Goal: Communication & Community: Answer question/provide support

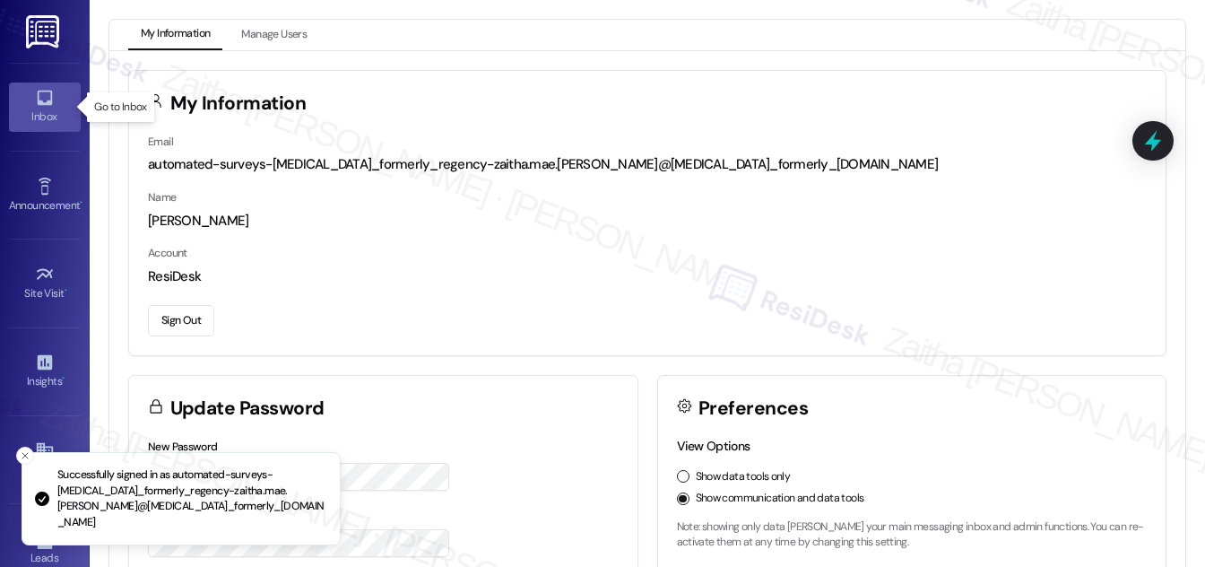
click at [48, 98] on icon at bounding box center [44, 98] width 15 height 15
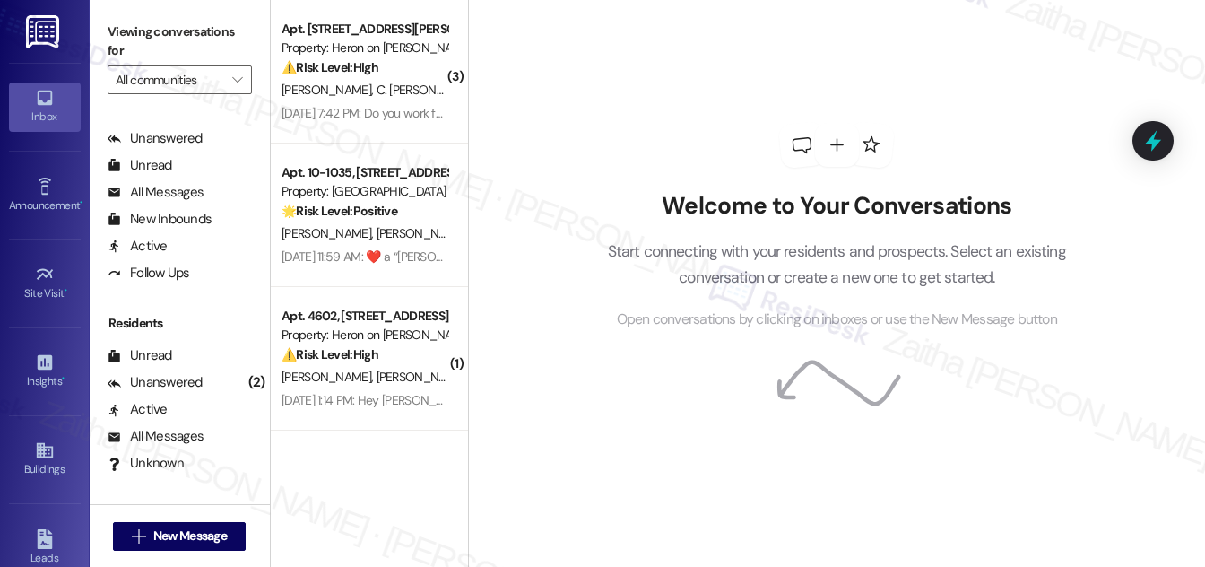
scroll to position [344, 0]
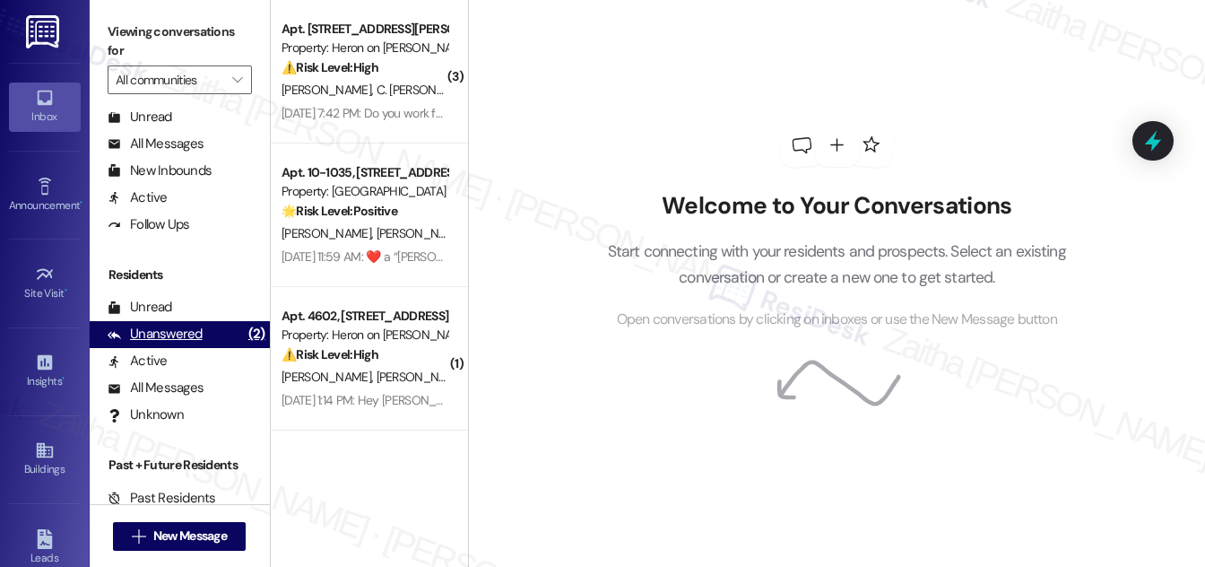
click at [187, 337] on div "Unanswered" at bounding box center [155, 334] width 95 height 19
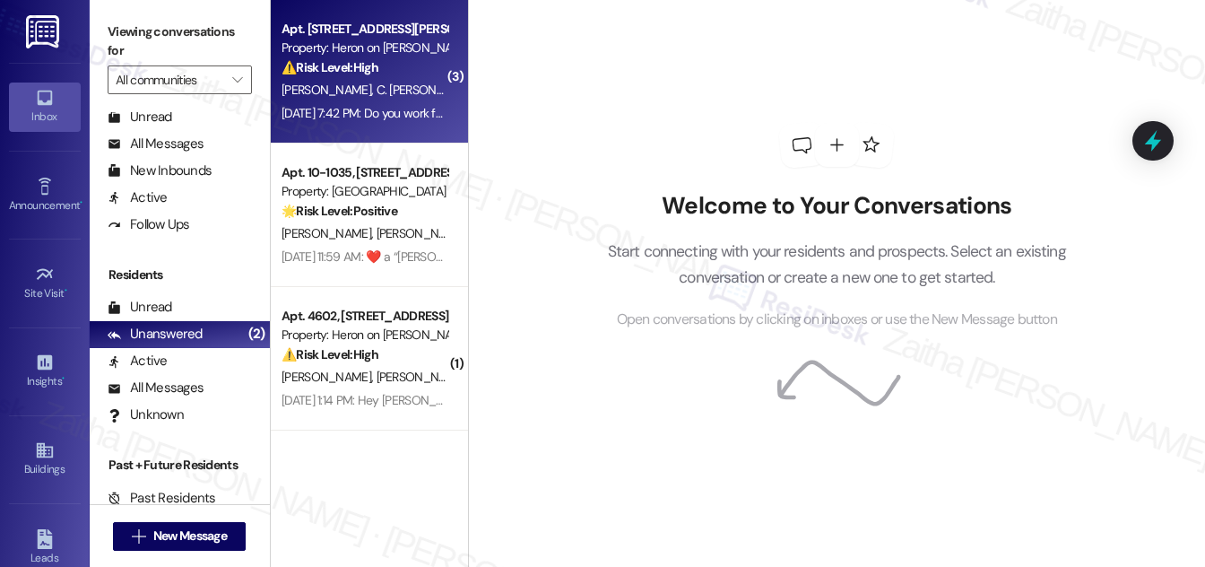
click at [406, 63] on div "⚠️ Risk Level: High The resident is reporting that their AC unit, which has bee…" at bounding box center [365, 67] width 166 height 19
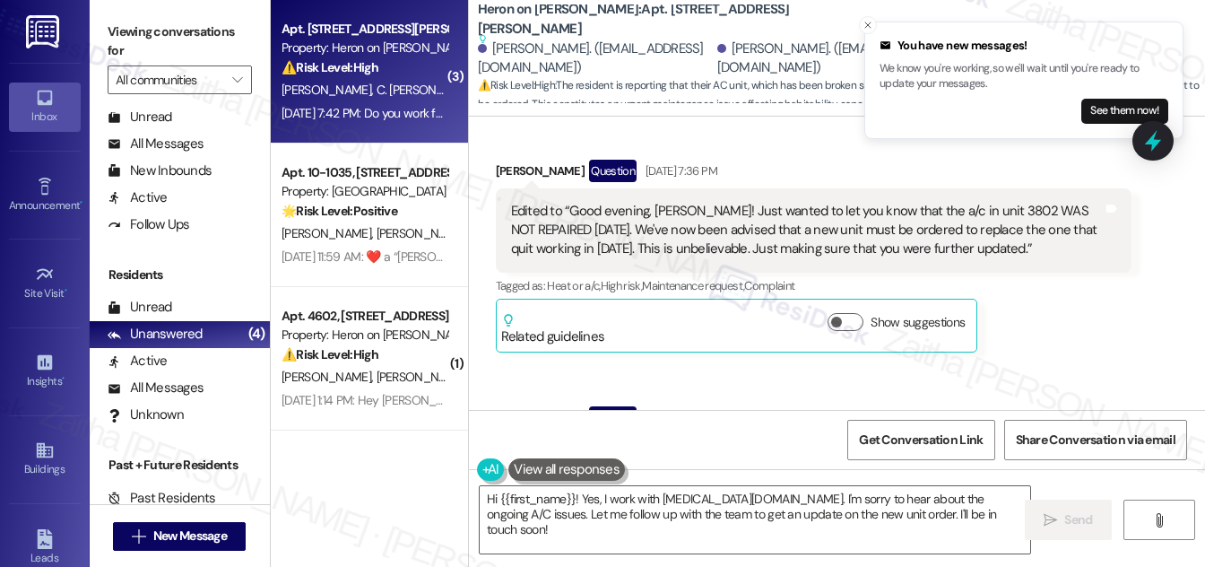
scroll to position [12797, 0]
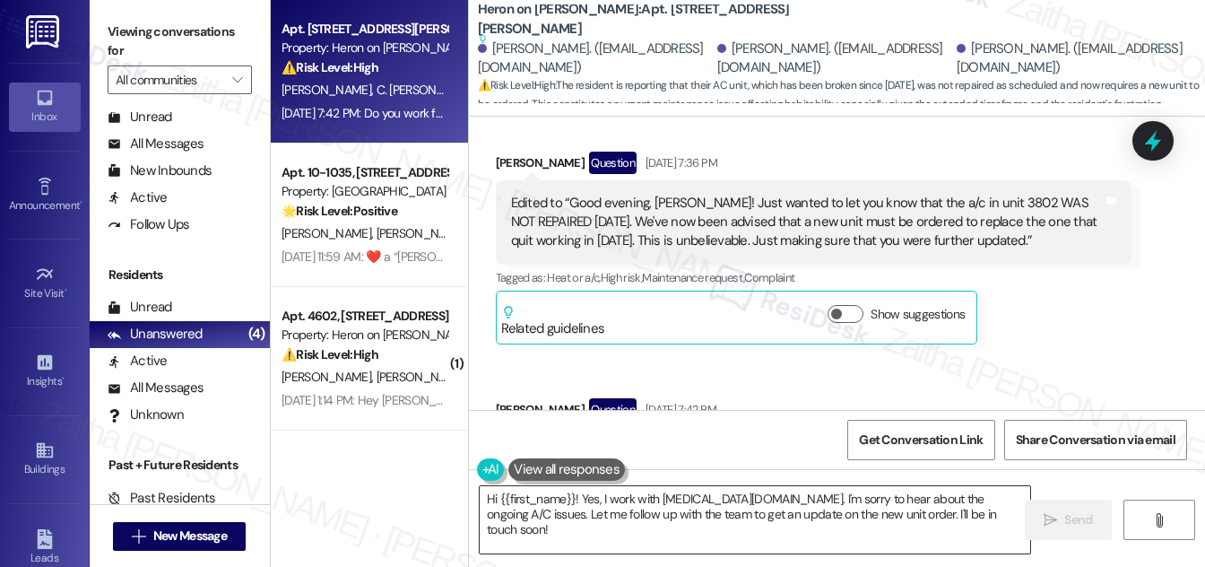
click at [707, 494] on textarea "Hi {{first_name}}! Yes, I work with [MEDICAL_DATA][DOMAIN_NAME]. I'm sorry to h…" at bounding box center [755, 519] width 550 height 67
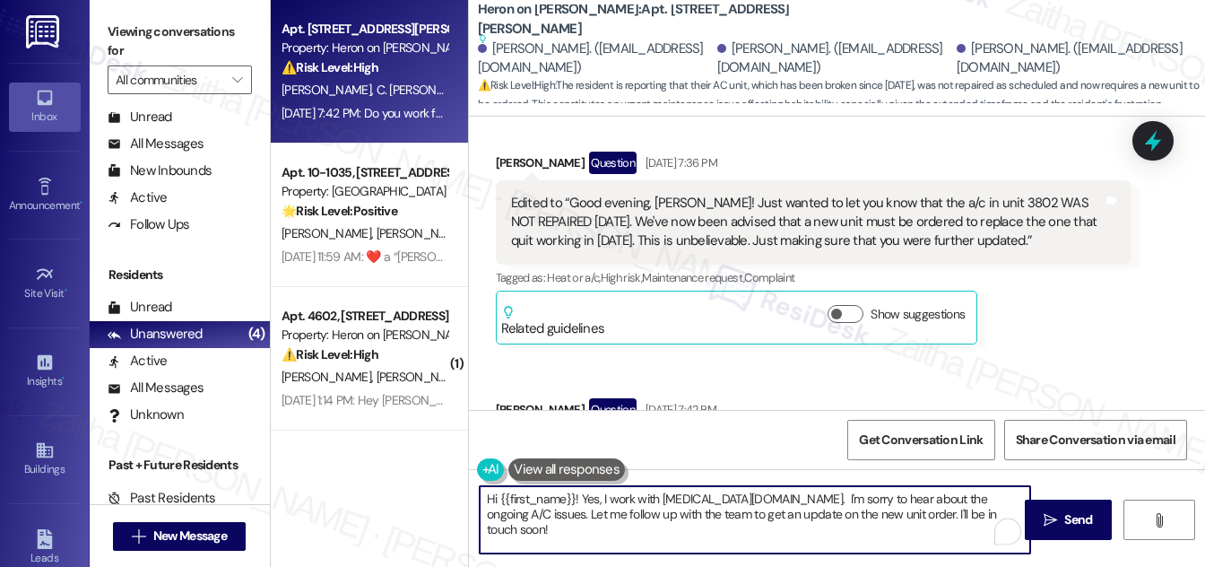
paste textarea "I'm part of {{property}}'s Resident Support Offsite Team, working closely with …"
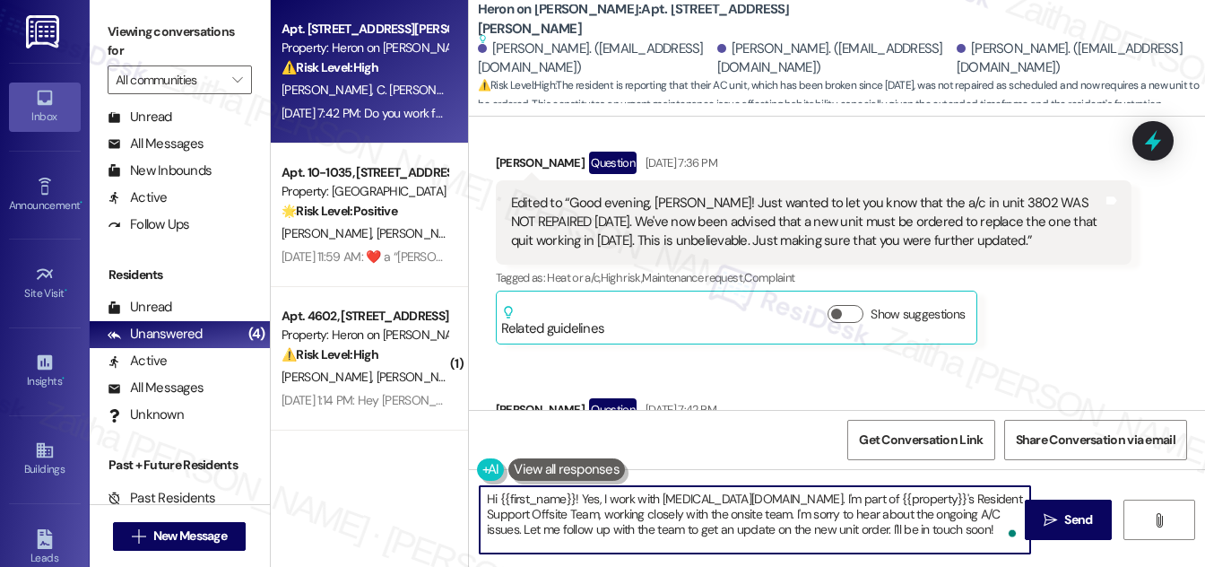
click at [686, 495] on textarea "Hi {{first_name}}! Yes, I work with [MEDICAL_DATA][DOMAIN_NAME]. I'm part of {{…" at bounding box center [755, 519] width 550 height 67
click at [693, 497] on textarea "Hi {{first_name}}! Yes, I work with [PERSON_NAME] pm. I'm part of {{property}}'…" at bounding box center [755, 519] width 550 height 67
click at [707, 497] on textarea "Hi {{first_name}}! Yes, I work with [PERSON_NAME] PM. I'm part of {{property}}'…" at bounding box center [755, 519] width 550 height 67
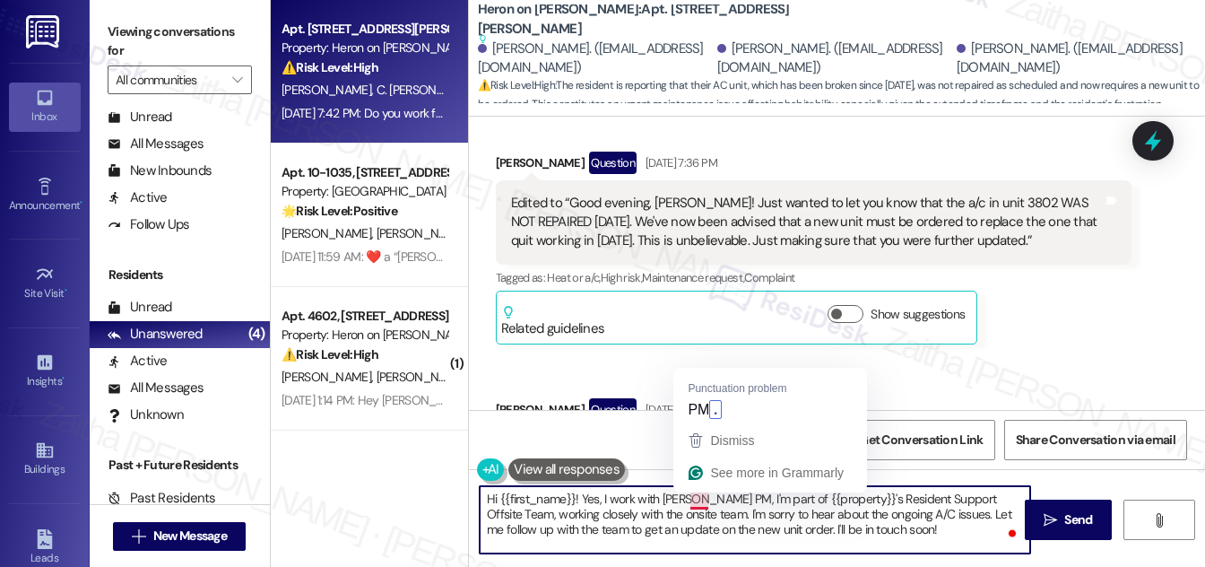
drag, startPoint x: 686, startPoint y: 495, endPoint x: 710, endPoint y: 491, distance: 24.5
click at [706, 496] on textarea "Hi {{first_name}}! Yes, I work with [PERSON_NAME] PM, I'm part of {{property}}'…" at bounding box center [755, 519] width 550 height 67
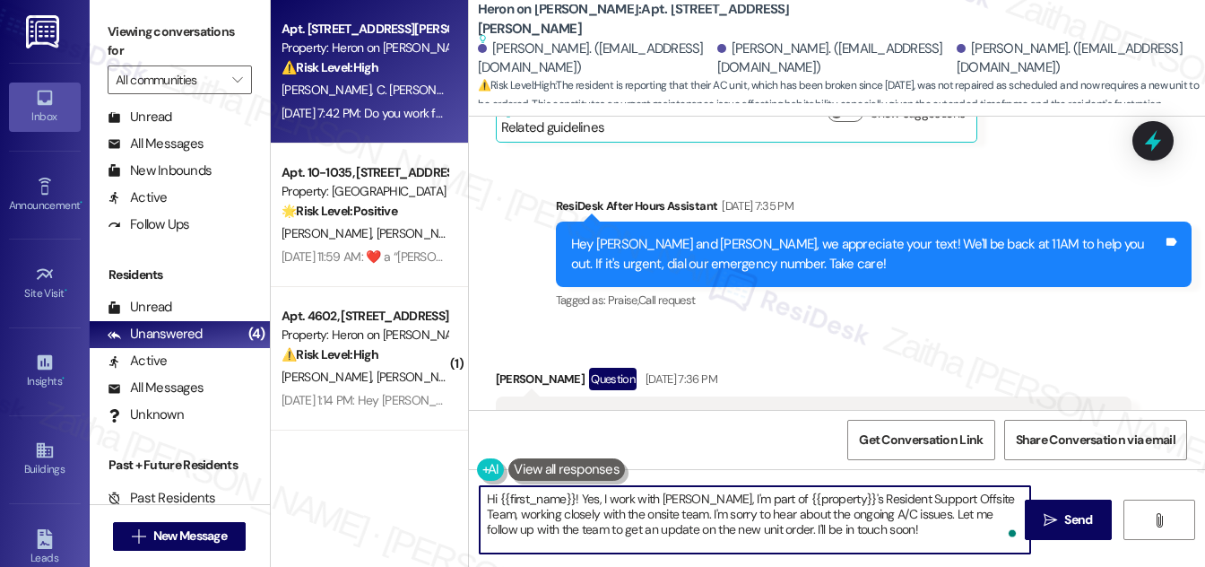
scroll to position [12552, 0]
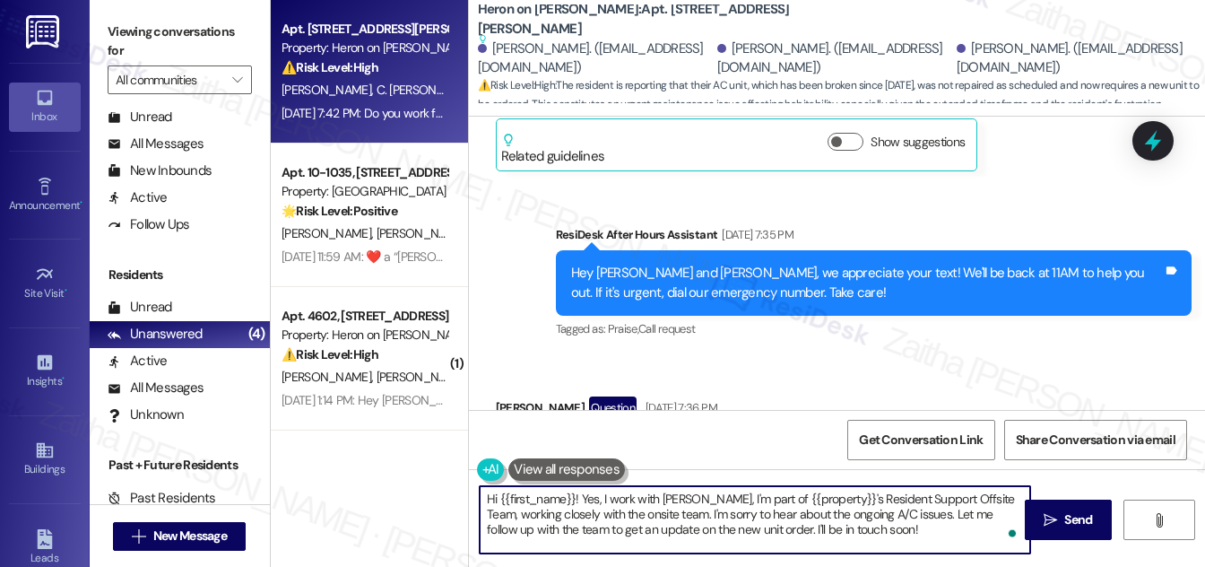
click at [518, 396] on div "[PERSON_NAME] Question [DATE] 7:36 PM" at bounding box center [814, 410] width 636 height 29
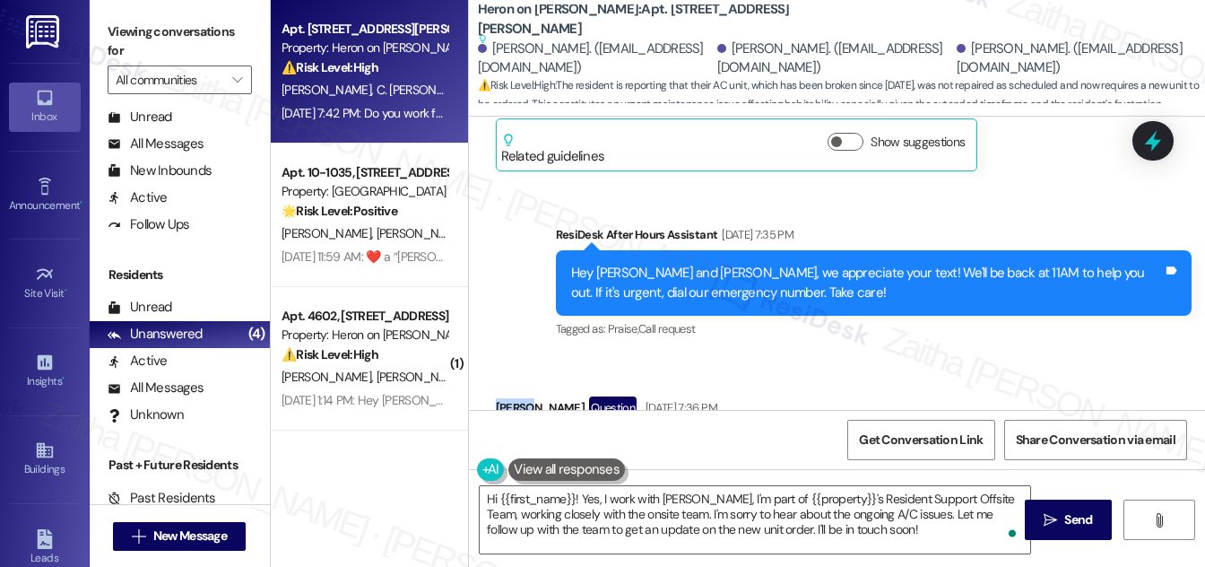
click at [518, 396] on div "[PERSON_NAME] Question [DATE] 7:36 PM" at bounding box center [814, 410] width 636 height 29
copy div "[PERSON_NAME]"
click at [544, 490] on textarea "Hi {{first_name}}! Yes, I work with [PERSON_NAME], I'm part of {{property}}'s R…" at bounding box center [755, 519] width 550 height 67
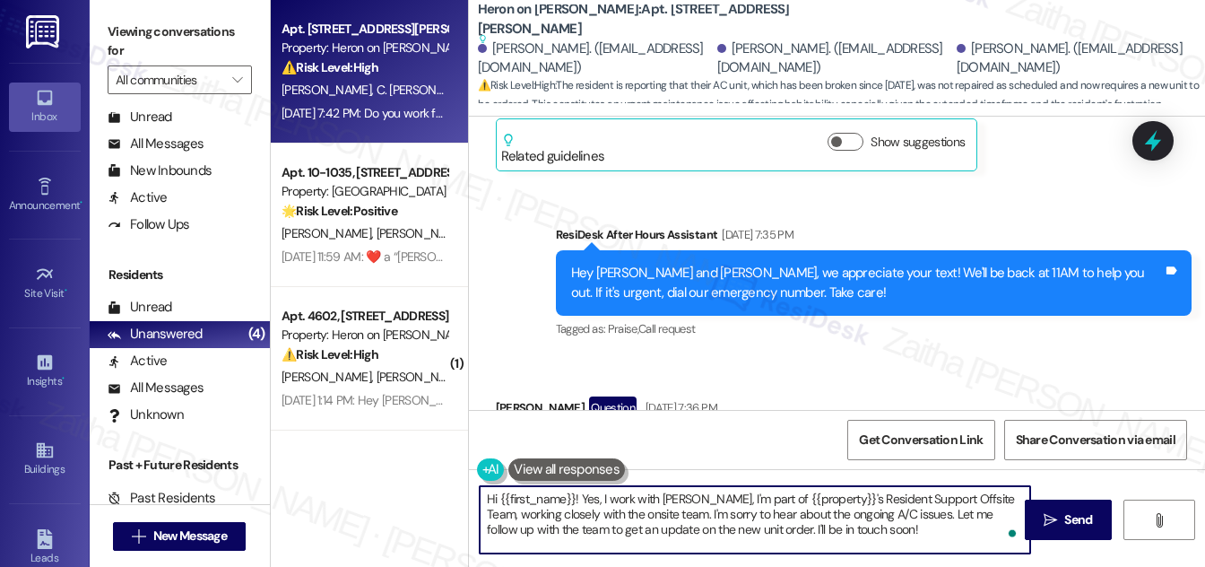
click at [544, 490] on textarea "Hi {{first_name}}! Yes, I work with [PERSON_NAME], I'm part of {{property}}'s R…" at bounding box center [755, 519] width 550 height 67
paste textarea "[PERSON_NAME]"
drag, startPoint x: 646, startPoint y: 496, endPoint x: 540, endPoint y: 498, distance: 105.8
click at [540, 498] on textarea "Hi [PERSON_NAME]! Yes, I work with [PERSON_NAME], I'm part of {{property}}'s Re…" at bounding box center [755, 519] width 550 height 67
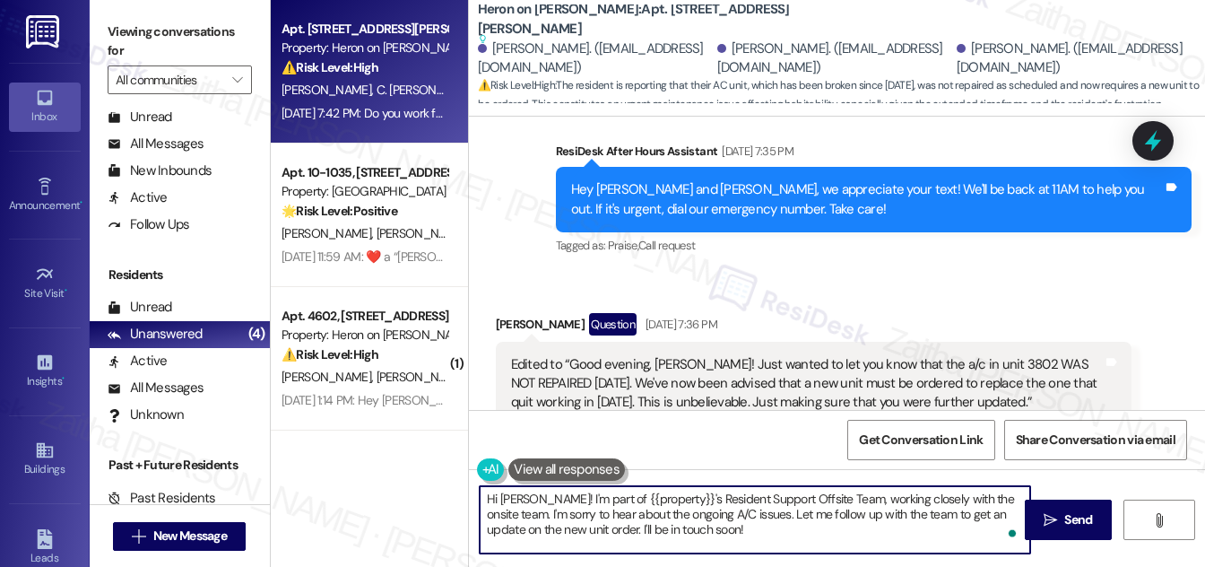
scroll to position [12797, 0]
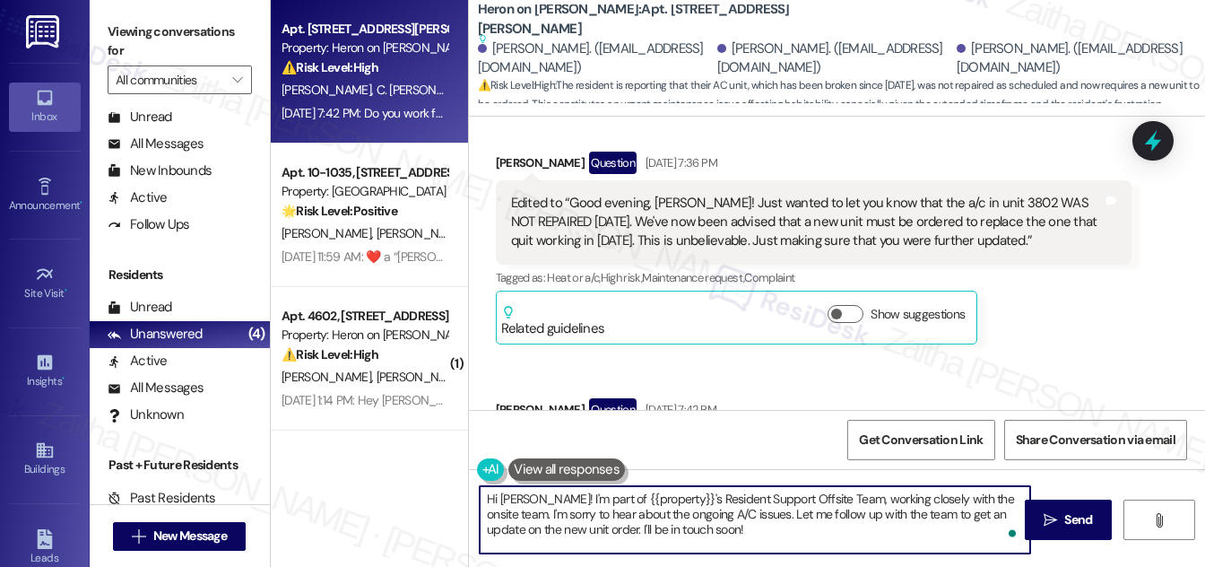
click at [758, 513] on textarea "Hi [PERSON_NAME]! I'm part of {{property}}'s Resident Support Offsite Team, wor…" at bounding box center [755, 519] width 550 height 67
paste textarea "I'm here to help answer your questions and address any concerns you may have."
click at [512, 513] on textarea "Hi [PERSON_NAME]! I'm part of {{property}}'s Resident Support Offsite Team, wor…" at bounding box center [755, 519] width 550 height 67
click at [514, 512] on textarea "Hi [PERSON_NAME]! I'm part of {{property}}'s Resident Support Offsite Team, wor…" at bounding box center [755, 519] width 550 height 67
paste textarea "here to help answer your questions and address any concerns you may have. I'm"
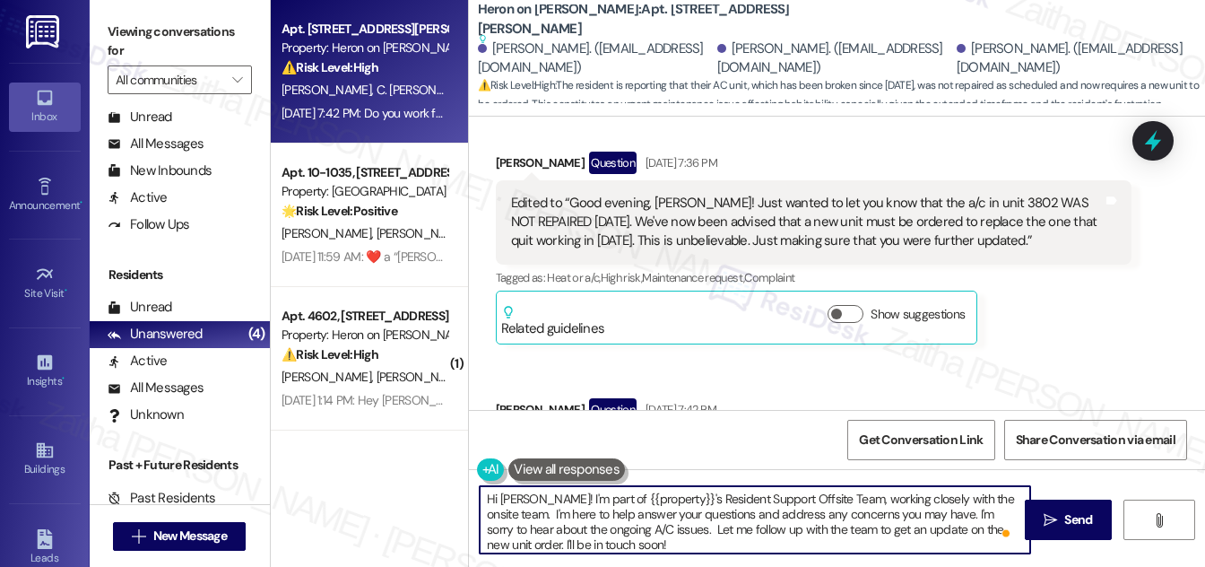
click at [607, 540] on textarea "Hi [PERSON_NAME]! I'm part of {{property}}'s Resident Support Offsite Team, wor…" at bounding box center [755, 519] width 550 height 67
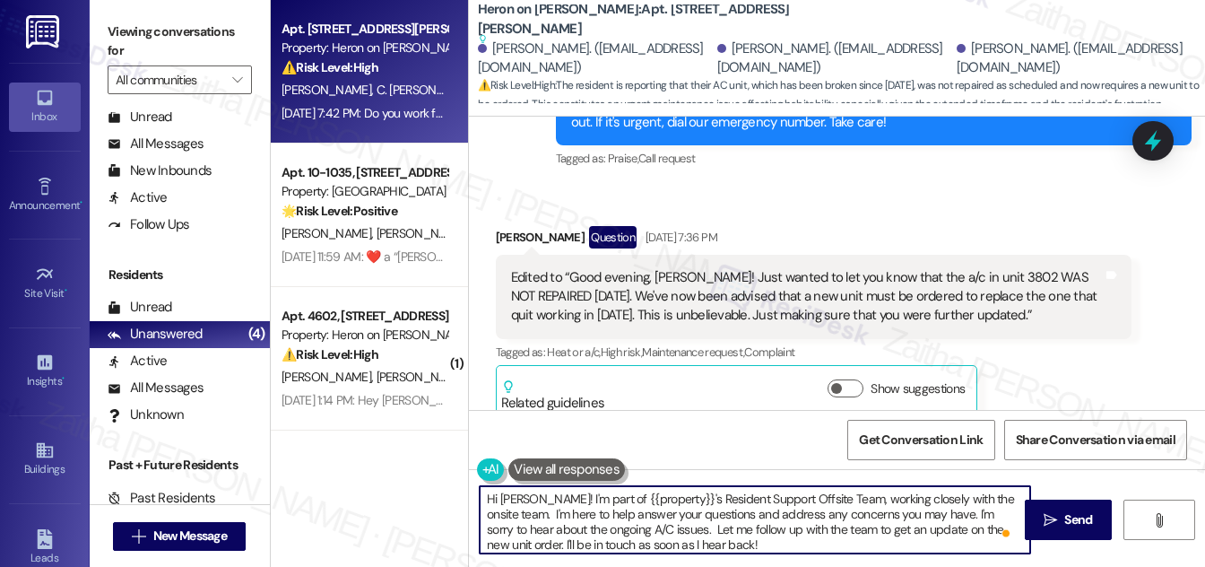
scroll to position [12553, 0]
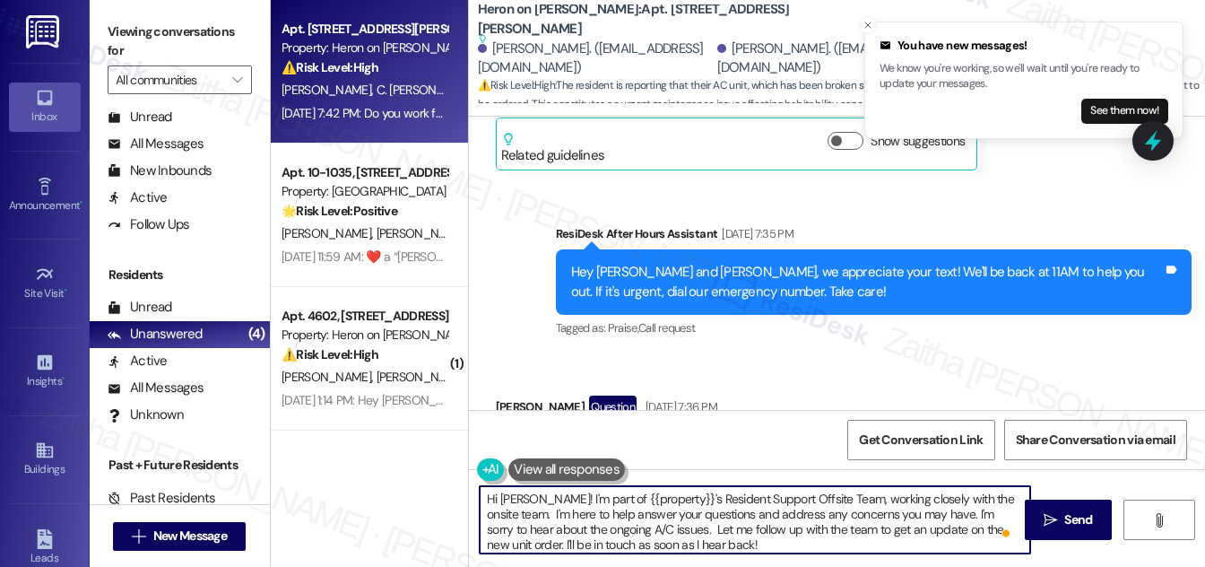
click at [516, 542] on textarea "Hi [PERSON_NAME]! I'm part of {{property}}'s Resident Support Offsite Team, wor…" at bounding box center [755, 519] width 550 height 67
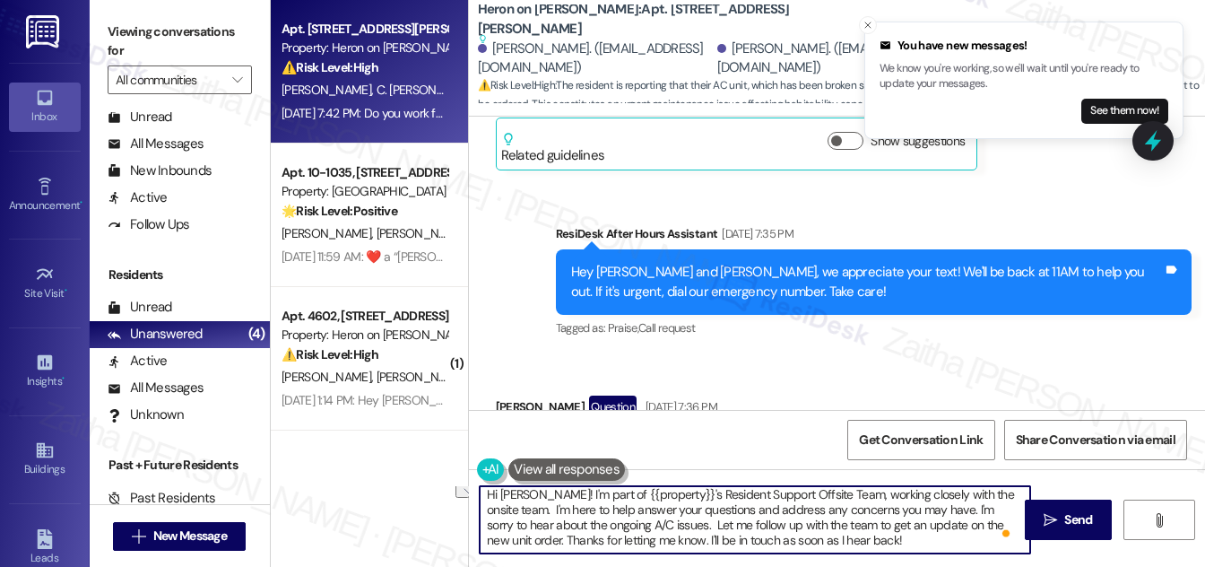
drag, startPoint x: 662, startPoint y: 542, endPoint x: 875, endPoint y: 524, distance: 214.2
click at [875, 537] on textarea "Hi [PERSON_NAME]! I'm part of {{property}}'s Resident Support Offsite Team, wor…" at bounding box center [755, 519] width 550 height 67
click at [518, 508] on textarea "Hi [PERSON_NAME]! I'm part of {{property}}'s Resident Support Offsite Team, wor…" at bounding box center [755, 519] width 550 height 67
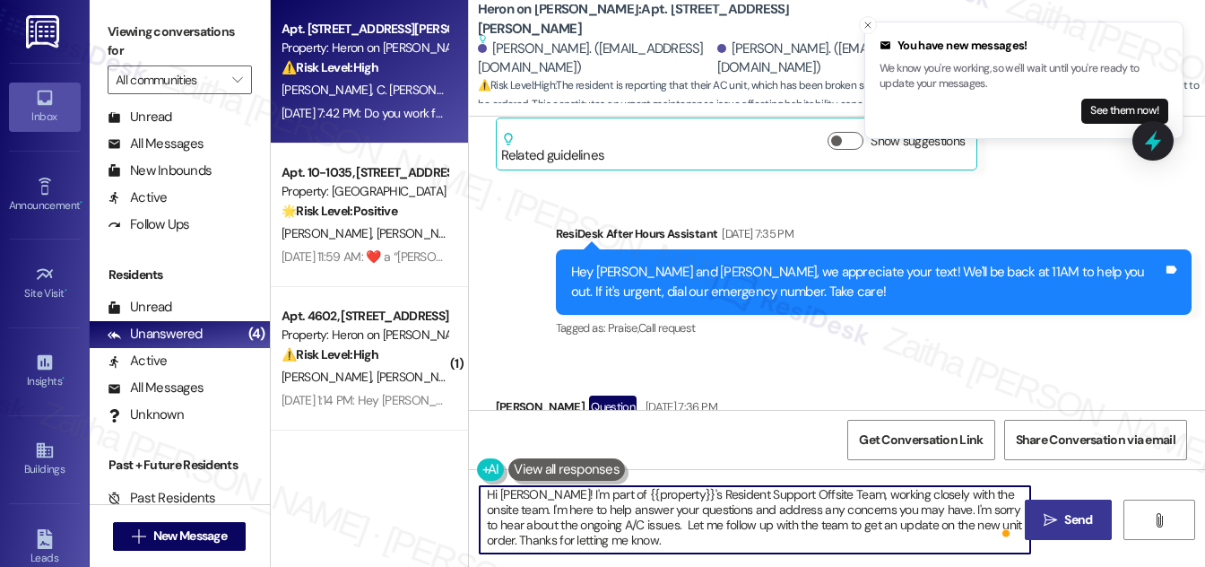
type textarea "Hi [PERSON_NAME]! I'm part of {{property}}'s Resident Support Offsite Team, wor…"
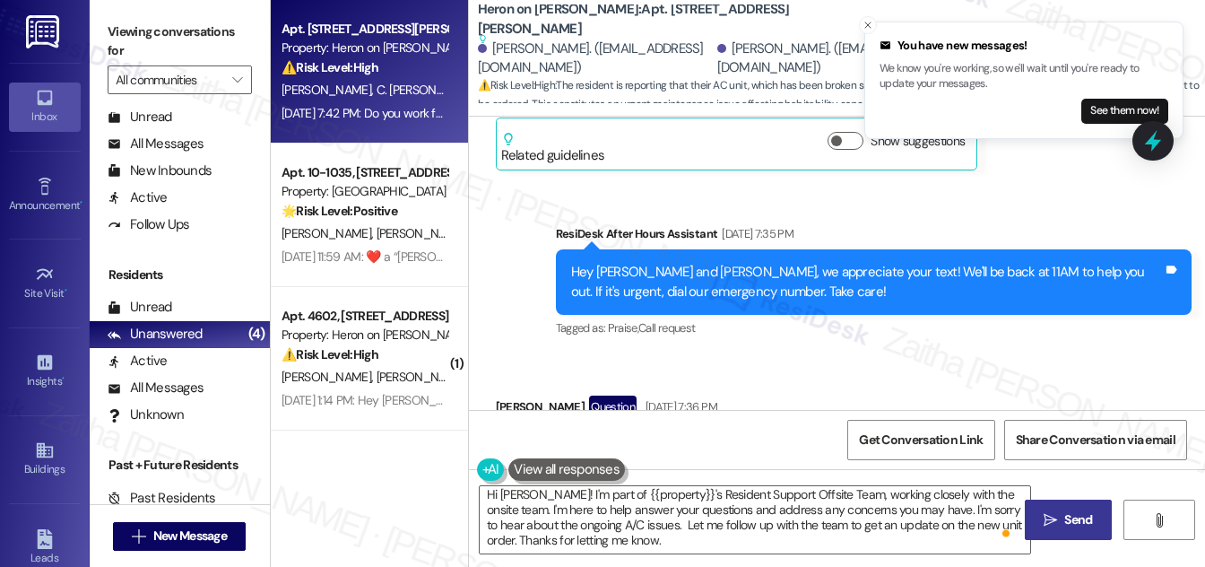
click at [1075, 511] on span "Send" at bounding box center [1078, 519] width 28 height 19
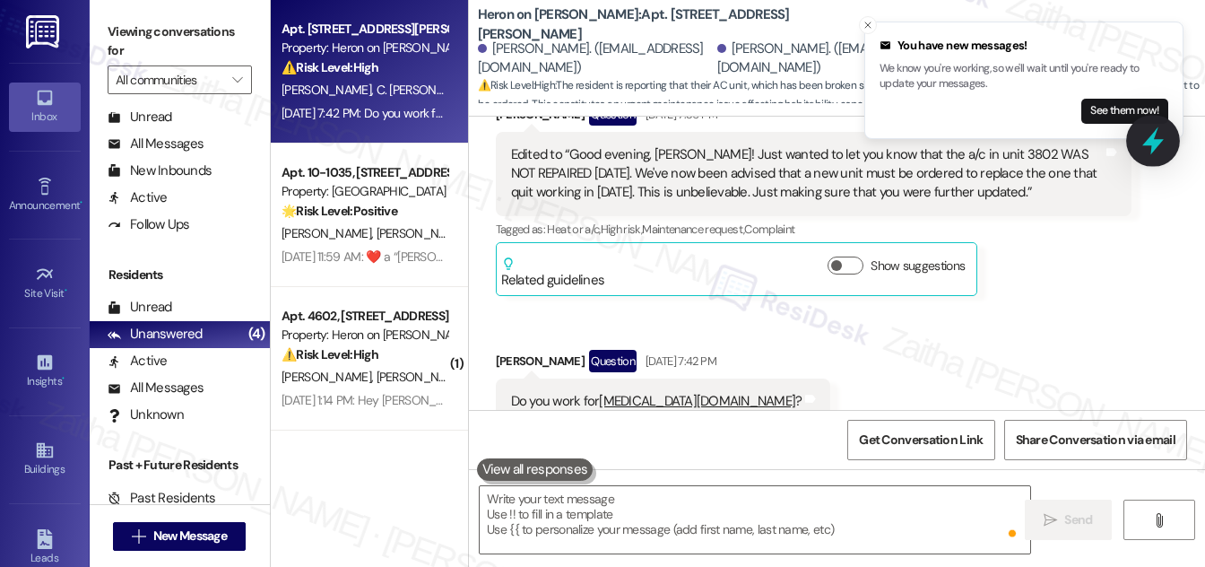
scroll to position [12864, 0]
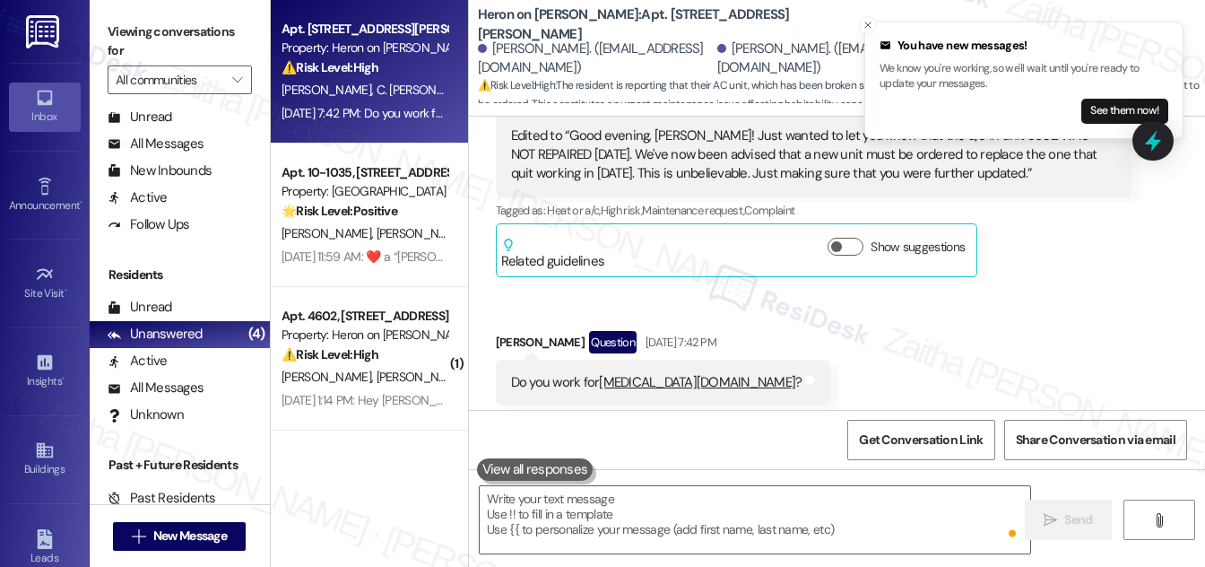
drag, startPoint x: 1161, startPoint y: 152, endPoint x: 1102, endPoint y: 135, distance: 61.3
click at [1159, 152] on icon at bounding box center [1152, 140] width 23 height 23
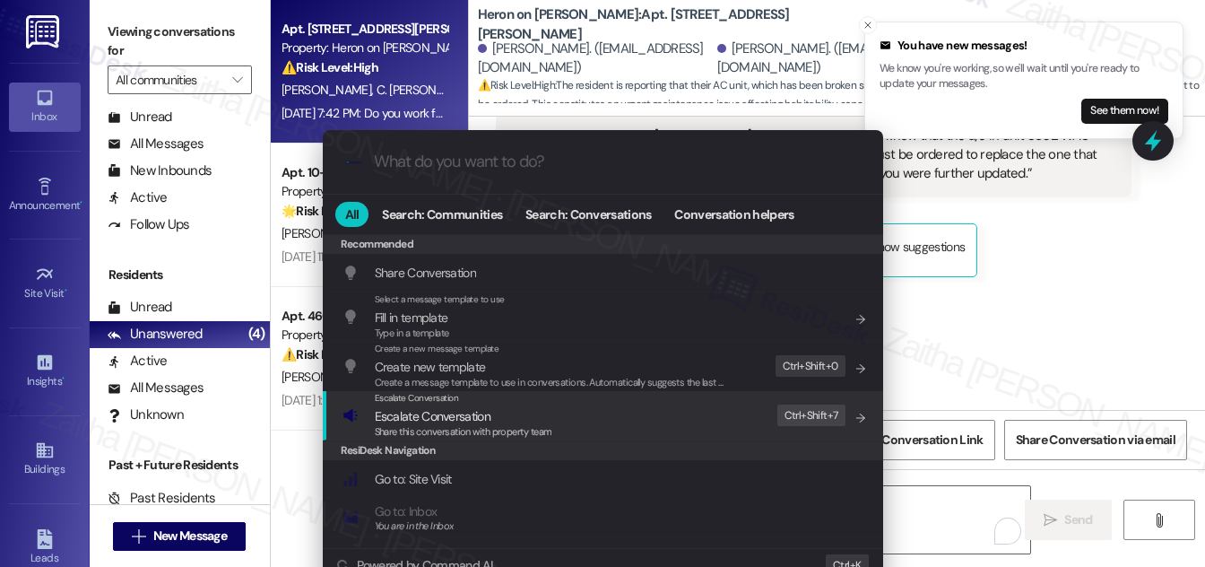
click at [434, 415] on span "Escalate Conversation" at bounding box center [433, 416] width 116 height 16
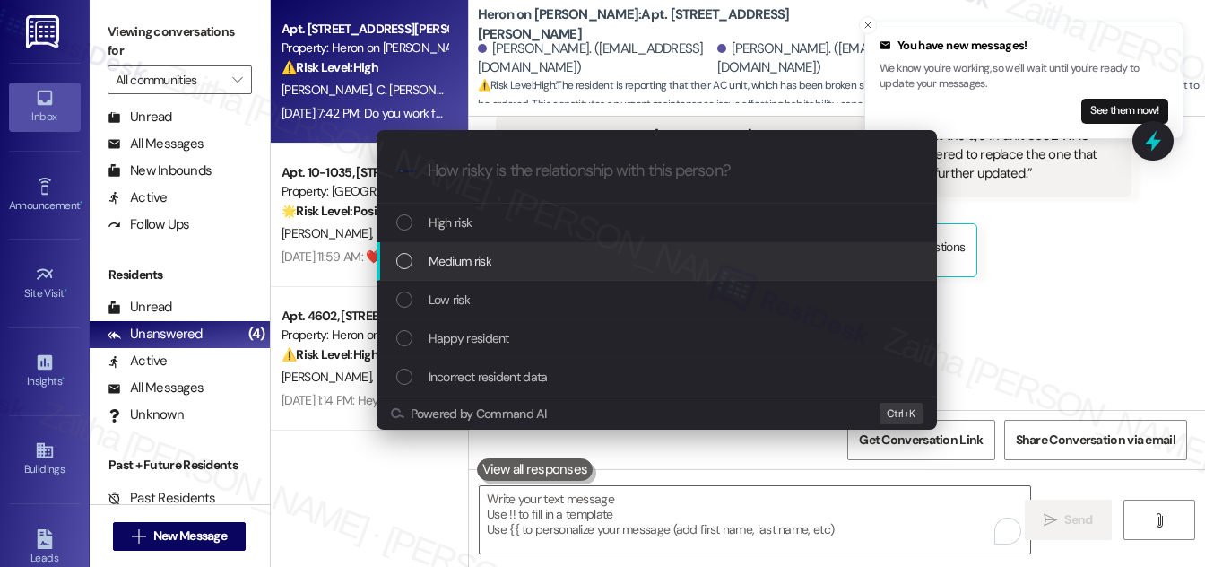
click at [488, 256] on span "Medium risk" at bounding box center [460, 261] width 63 height 20
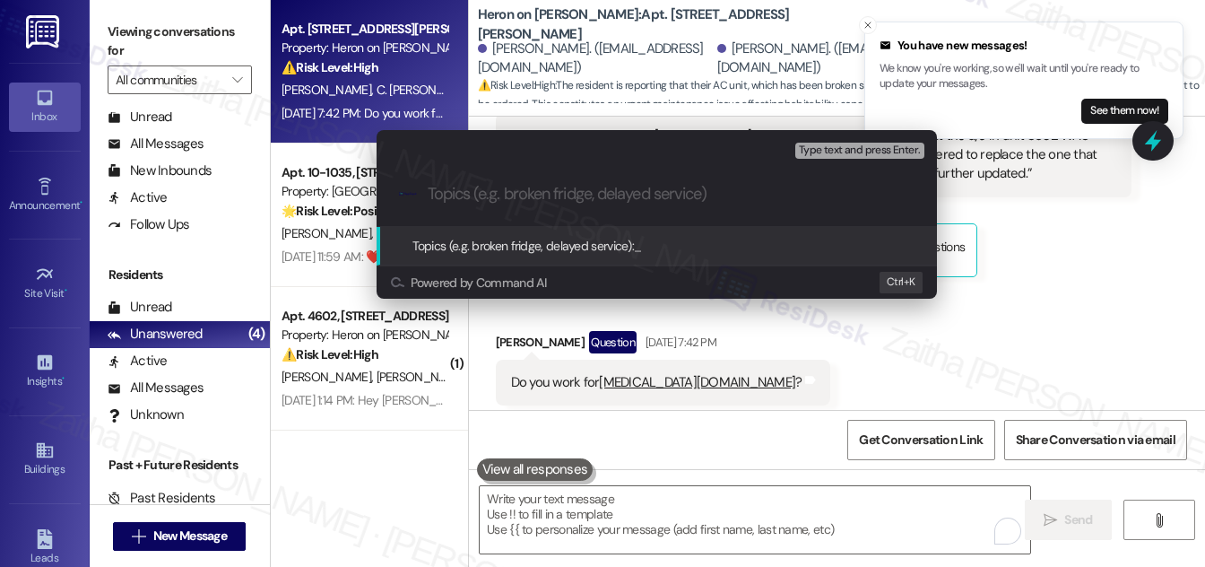
click at [1066, 212] on div "Escalate Conversation Medium risk Topics (e.g. broken fridge, delayed service) …" at bounding box center [602, 283] width 1205 height 567
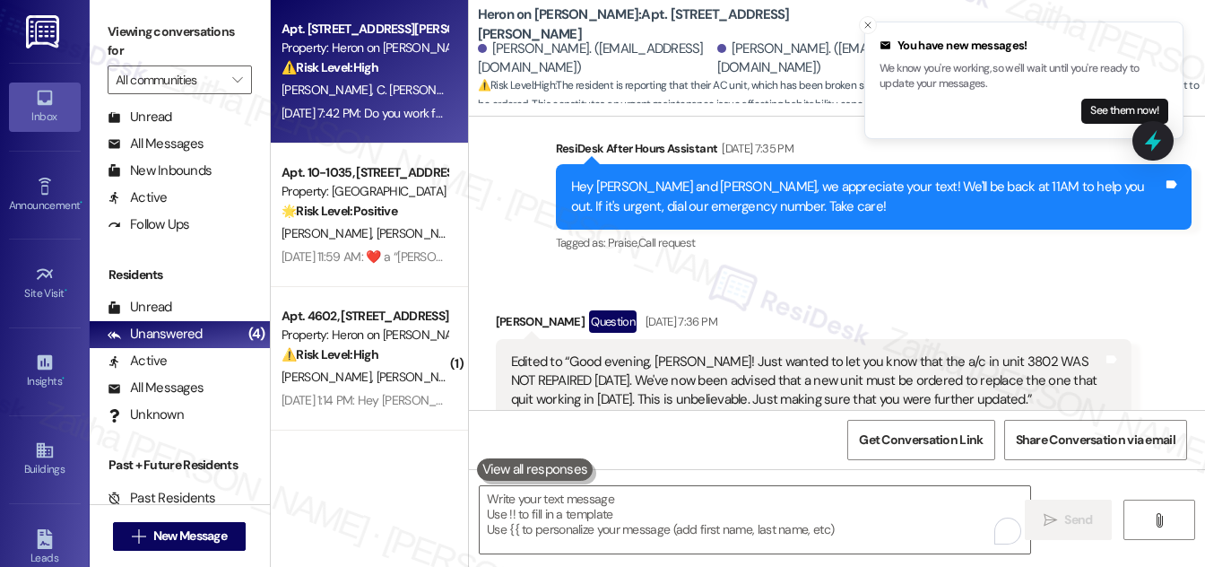
scroll to position [12619, 0]
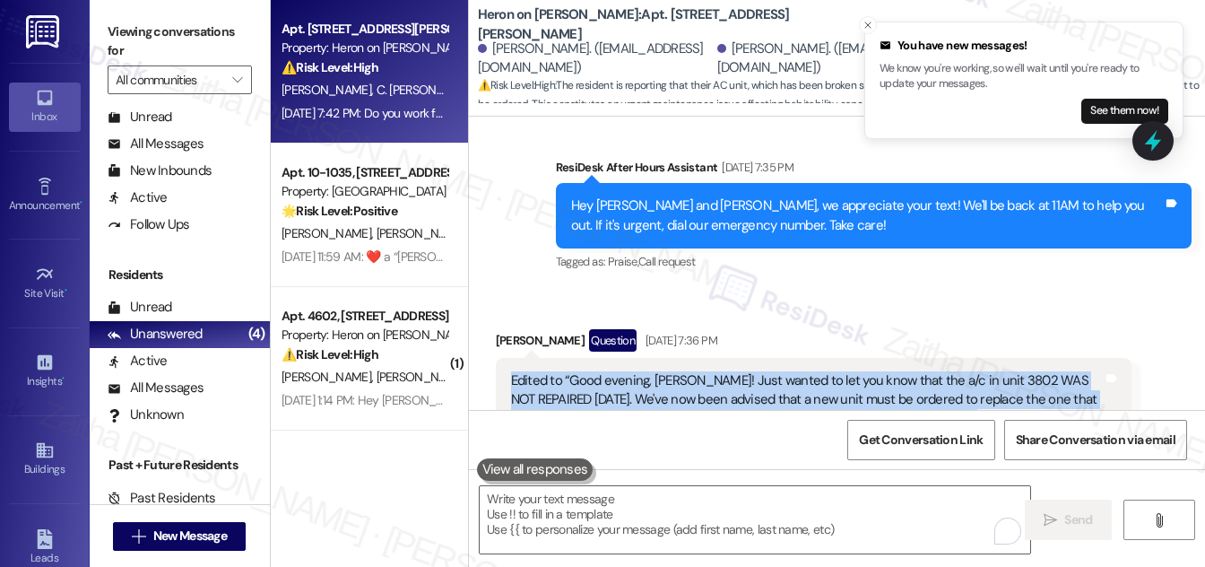
drag, startPoint x: 498, startPoint y: 272, endPoint x: 960, endPoint y: 314, distance: 464.5
click at [960, 358] on div "Edited to “Good evening, [PERSON_NAME]! Just wanted to let you know that the a/…" at bounding box center [814, 400] width 636 height 84
copy div "Edited to “Good evening, [PERSON_NAME]! Just wanted to let you know that the a/…"
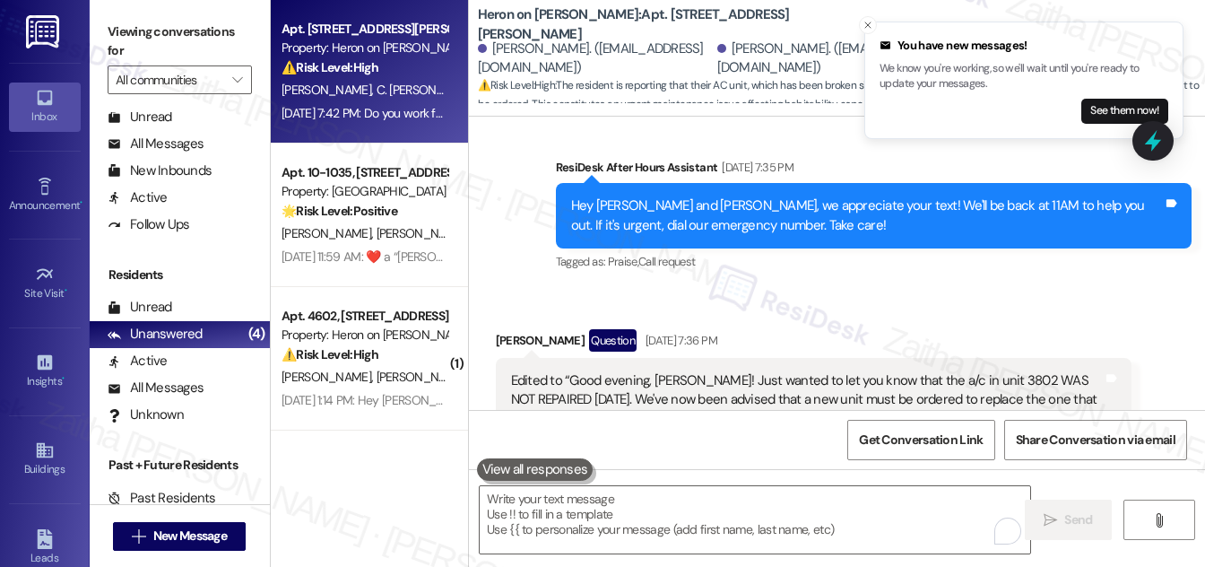
drag, startPoint x: 908, startPoint y: 193, endPoint x: 935, endPoint y: 195, distance: 27.0
click at [908, 289] on div "Received via SMS [PERSON_NAME] Question [DATE] 7:36 PM Edited to “Good evening,…" at bounding box center [837, 490] width 736 height 402
click at [1143, 131] on icon at bounding box center [1153, 141] width 30 height 30
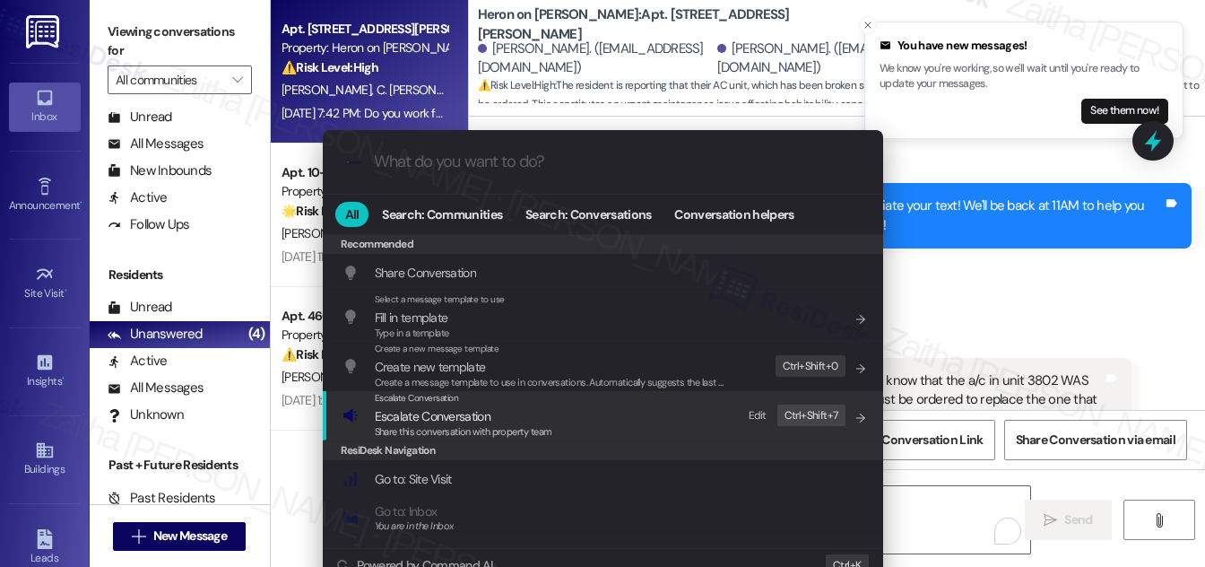
click at [441, 412] on span "Escalate Conversation" at bounding box center [433, 416] width 116 height 16
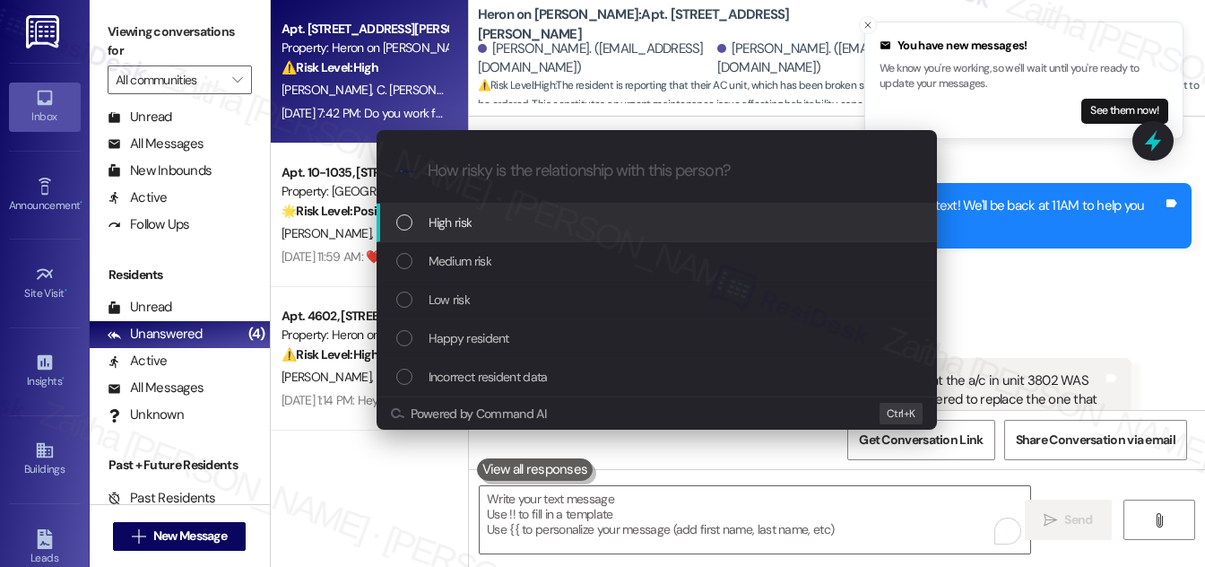
click at [452, 233] on div "High risk" at bounding box center [657, 223] width 560 height 39
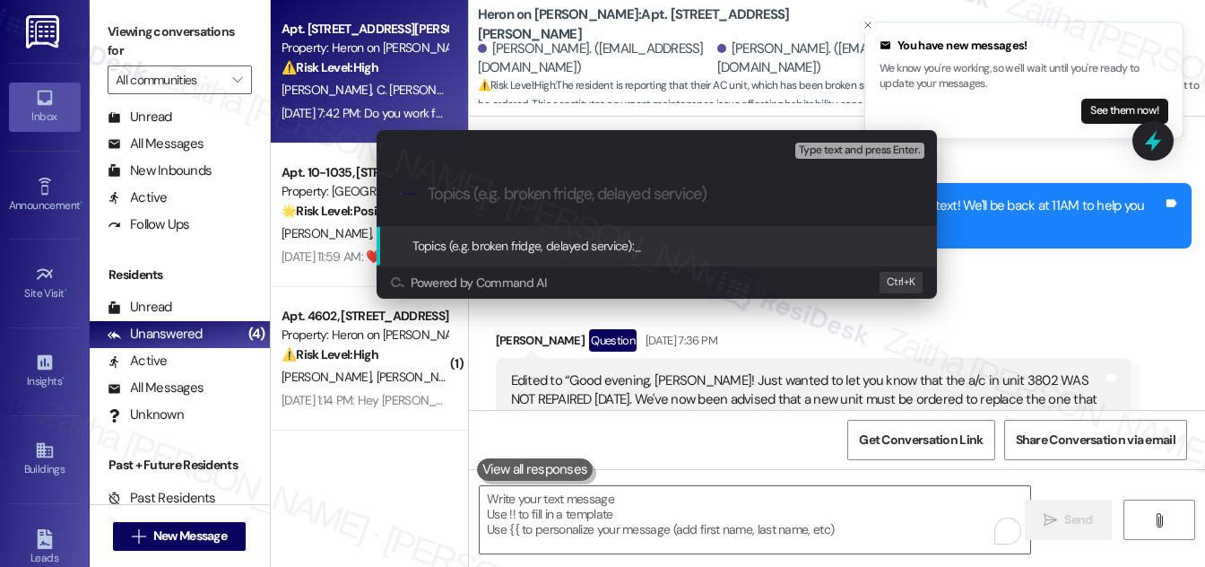
paste input "Update on A/C Repair for Unit 3802"
type input "Update on A/C Repair for Unit 3802"
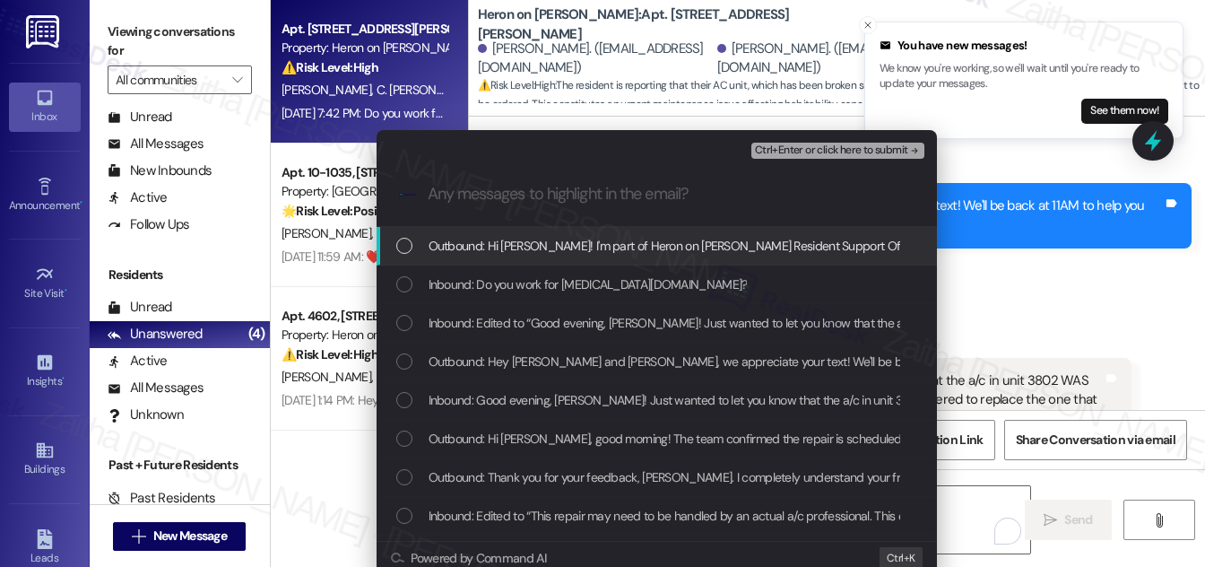
click at [1097, 210] on div "Escalate Conversation High risk Update on A/C Repair for Unit 3802 Any messages…" at bounding box center [602, 283] width 1205 height 567
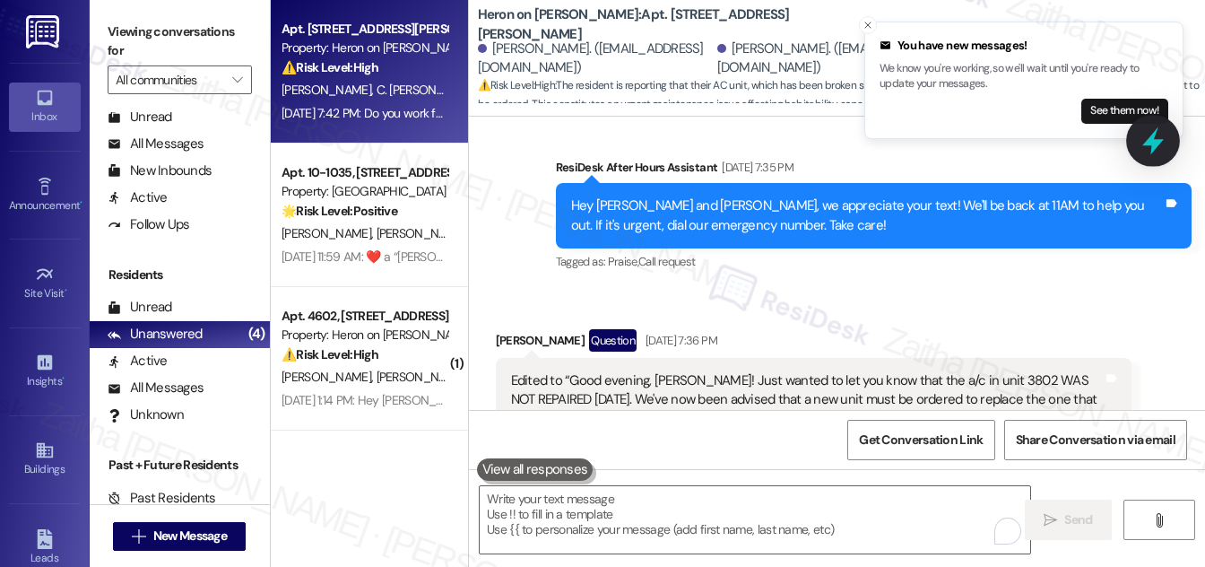
click at [1153, 140] on icon at bounding box center [1153, 141] width 22 height 28
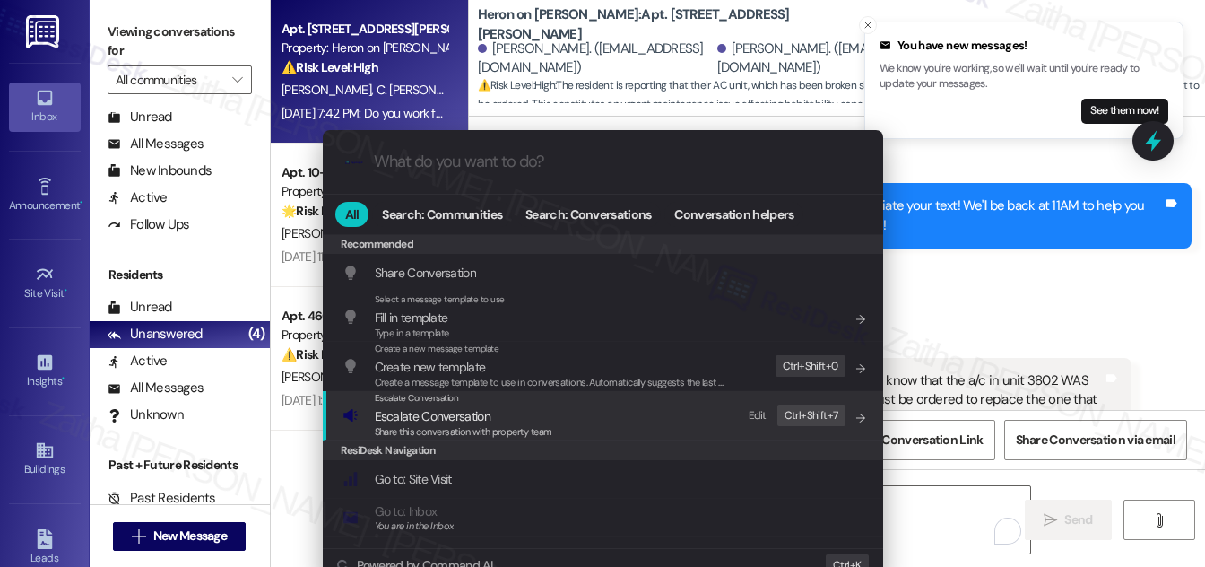
click at [408, 416] on span "Escalate Conversation" at bounding box center [433, 416] width 116 height 16
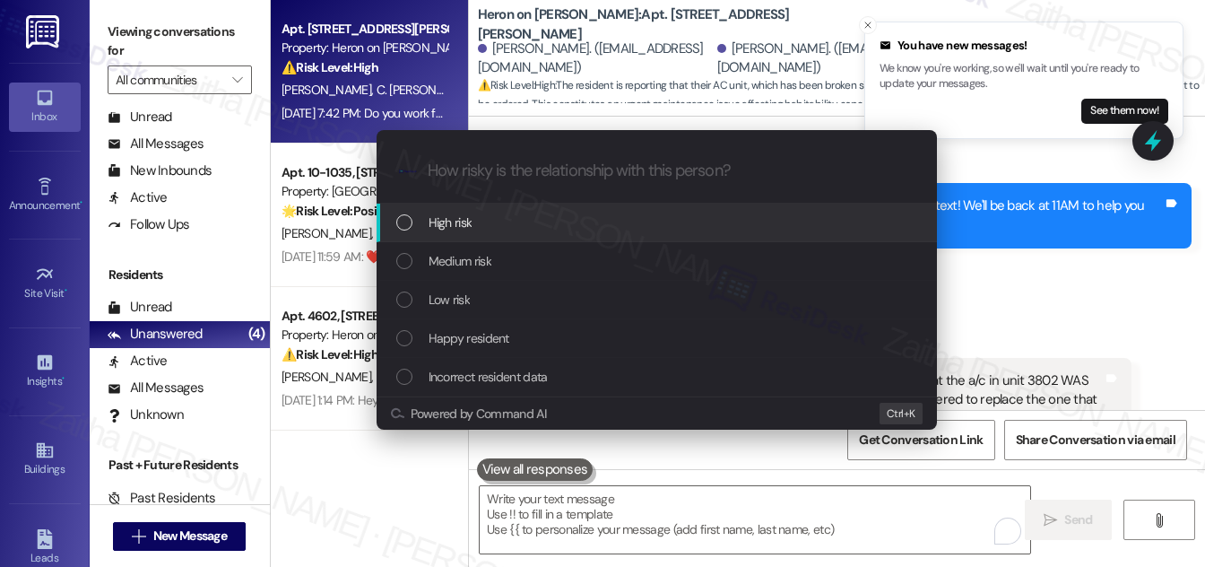
click at [497, 220] on div "High risk" at bounding box center [658, 222] width 524 height 20
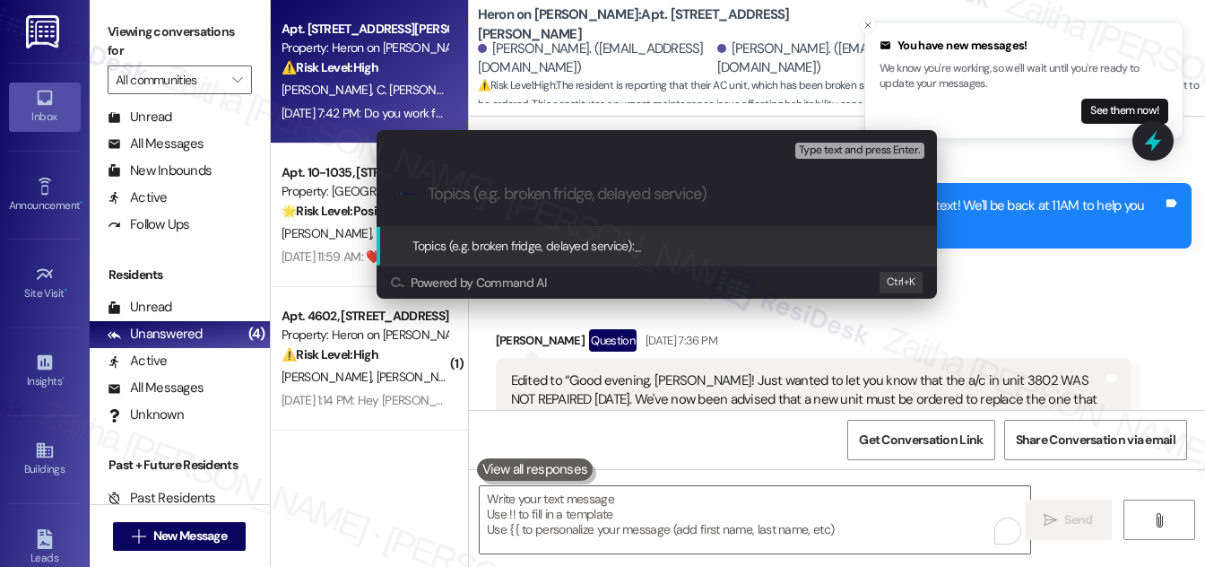
paste input "Update on A/C Repair for Unit 3802"
drag, startPoint x: 578, startPoint y: 190, endPoint x: 775, endPoint y: 203, distance: 196.7
click at [775, 203] on input "Update on A/C Repair for Unit 3802" at bounding box center [664, 194] width 472 height 19
type input "Update on A/C Repair"
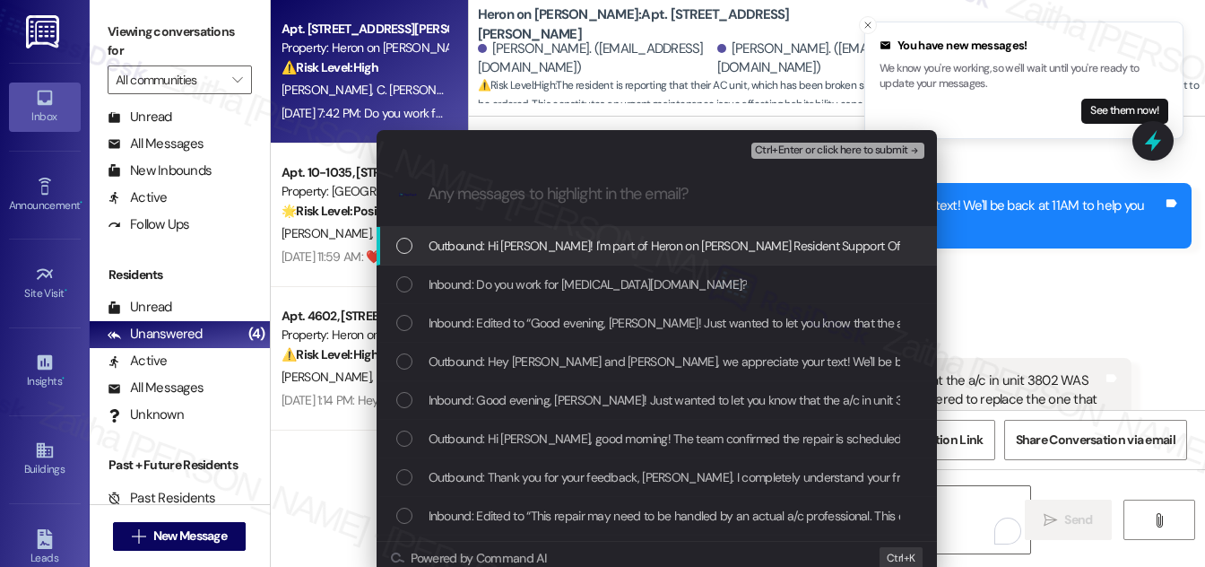
scroll to position [0, 0]
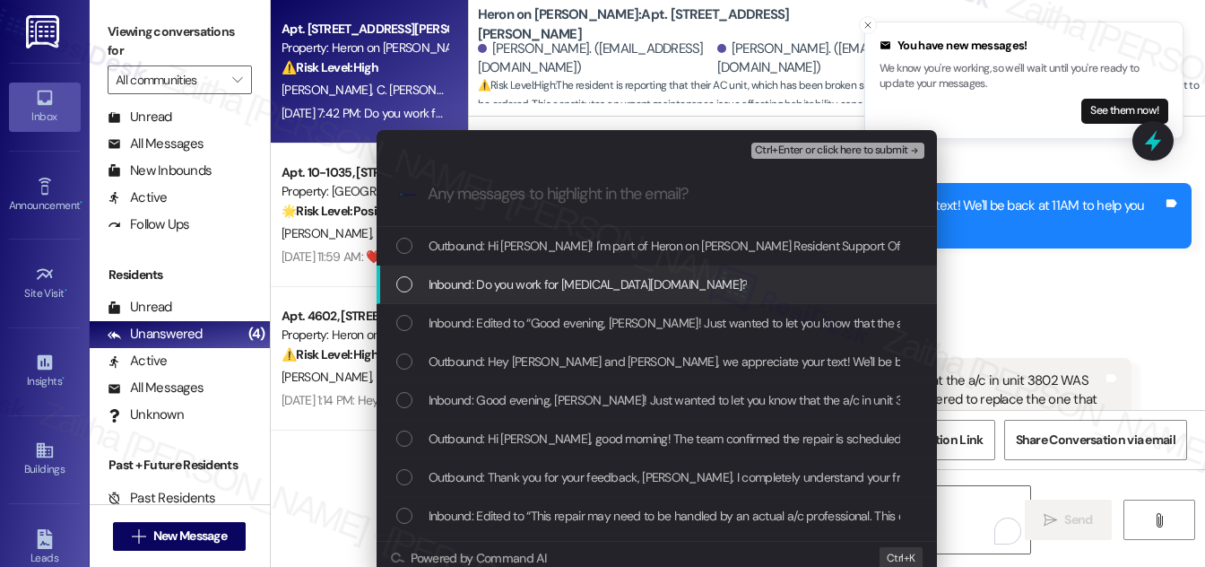
click at [396, 285] on div "List of options" at bounding box center [404, 284] width 16 height 16
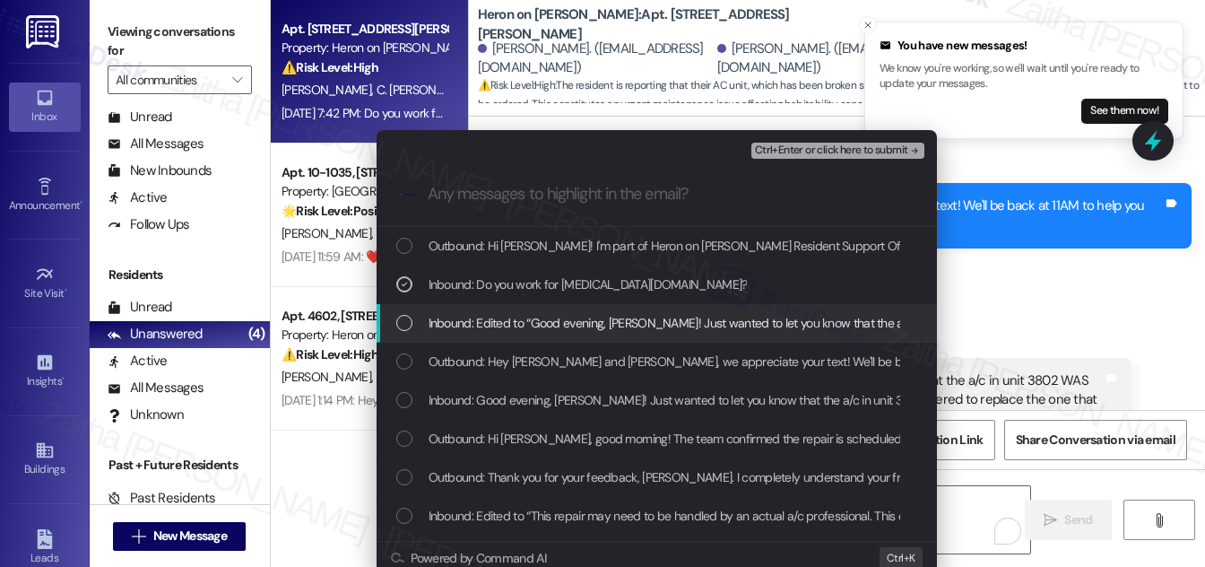
click at [399, 328] on div "List of options" at bounding box center [404, 323] width 16 height 16
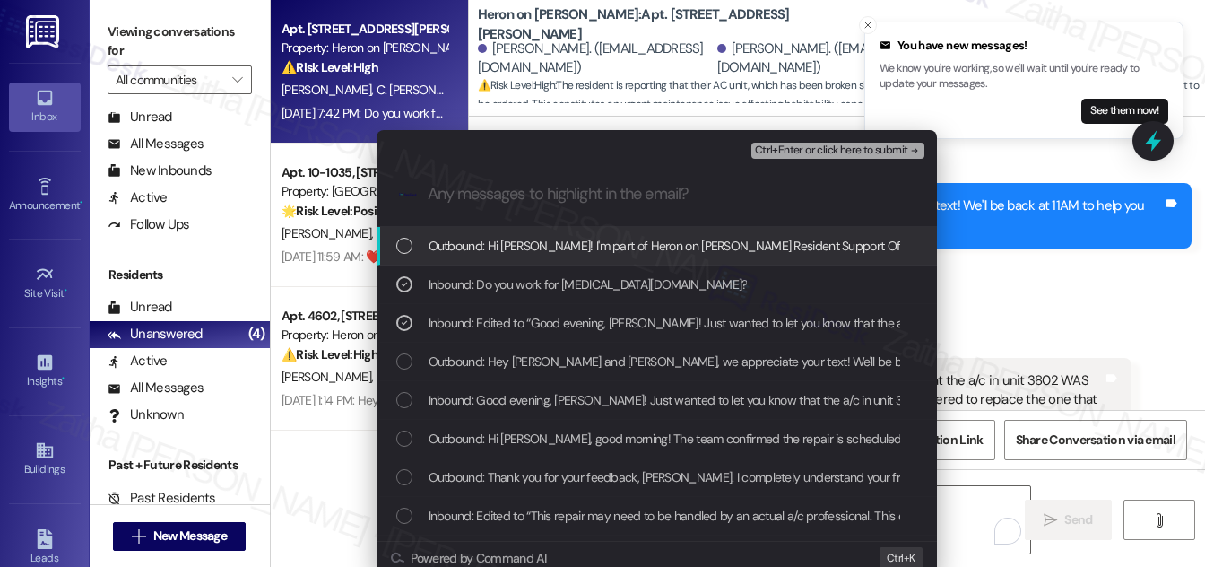
click at [817, 156] on span "Ctrl+Enter or click here to submit" at bounding box center [831, 150] width 153 height 13
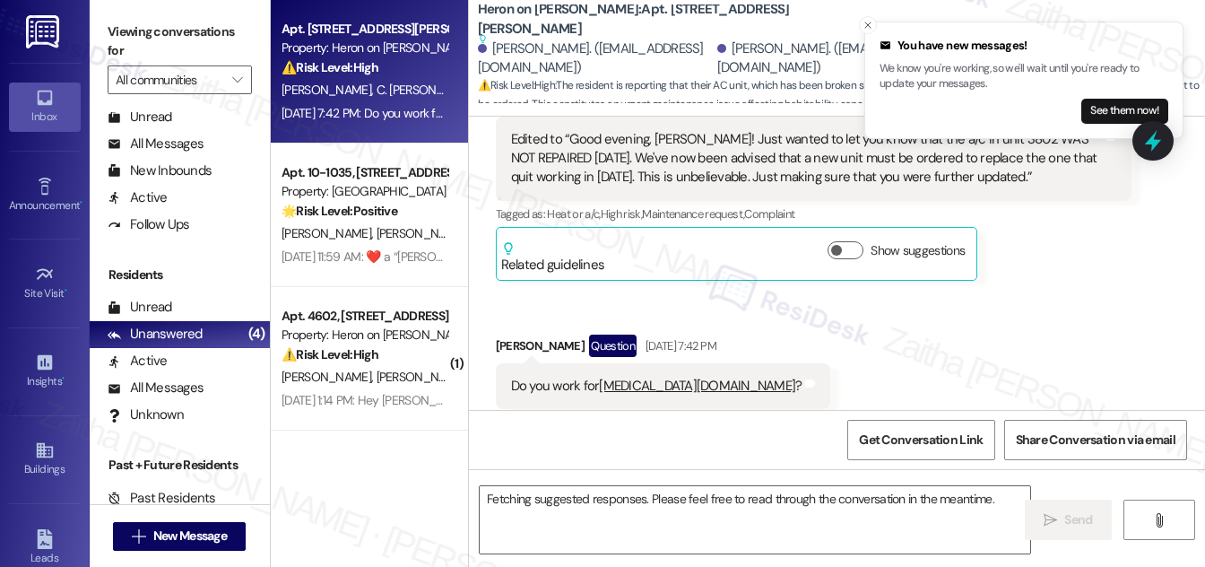
scroll to position [12796, 0]
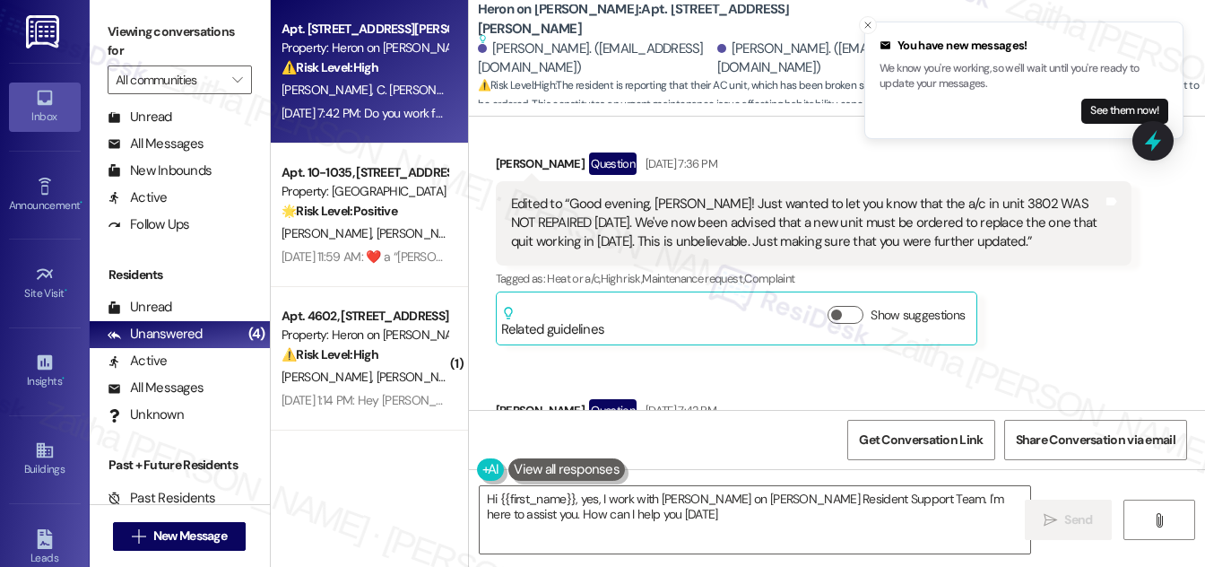
type textarea "Hi {{first_name}}, yes, I work with [PERSON_NAME] on [PERSON_NAME] Resident Sup…"
click at [1152, 138] on icon at bounding box center [1153, 141] width 22 height 28
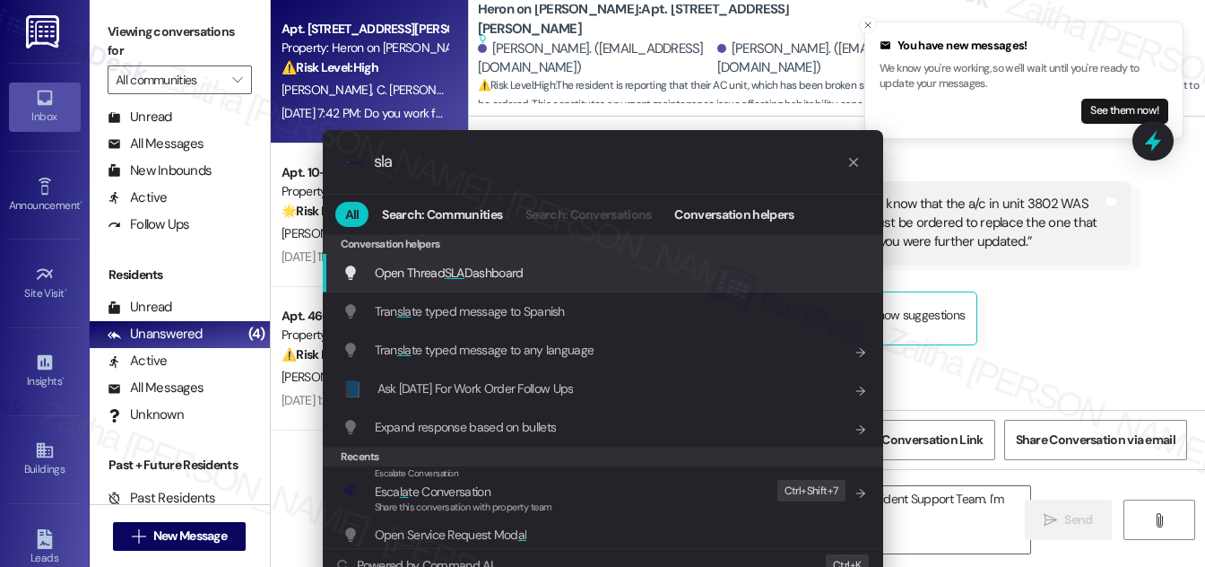
type input "sla"
click at [481, 264] on span "Open Thread SLA Dashboard" at bounding box center [449, 272] width 149 height 16
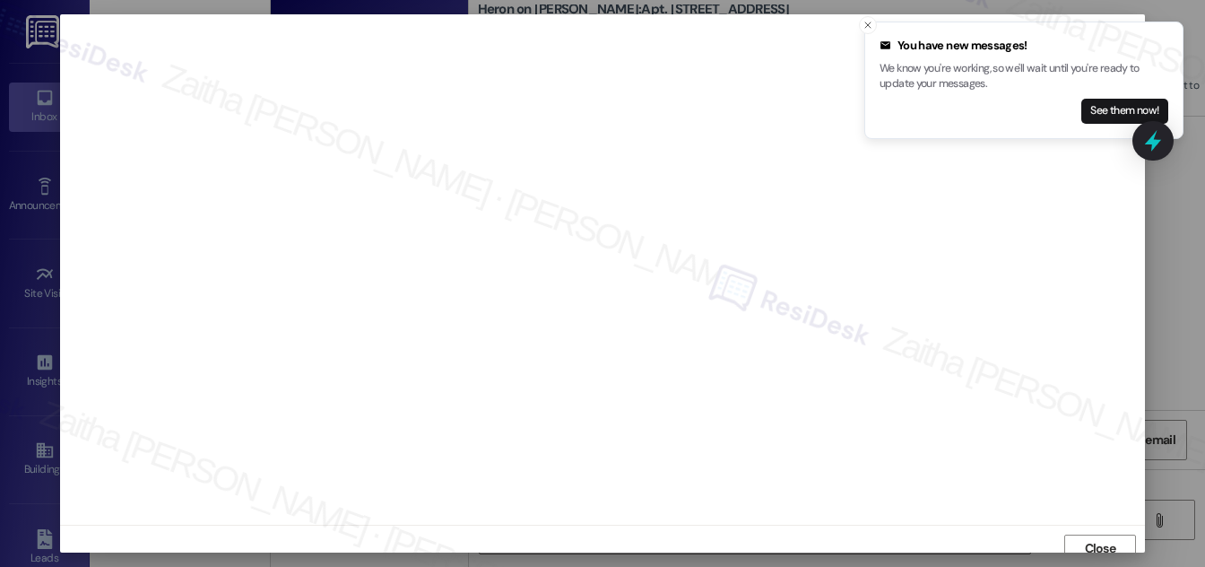
scroll to position [10, 0]
click at [867, 23] on icon "Close toast" at bounding box center [867, 25] width 11 height 11
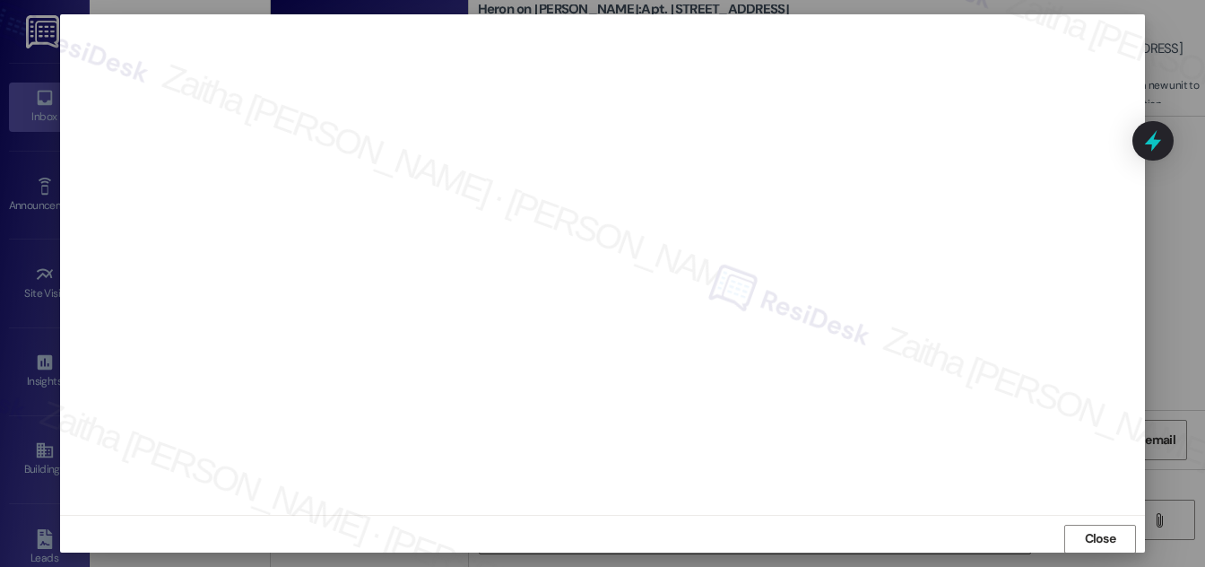
scroll to position [19, 0]
click at [1093, 525] on span "Close" at bounding box center [1100, 529] width 31 height 19
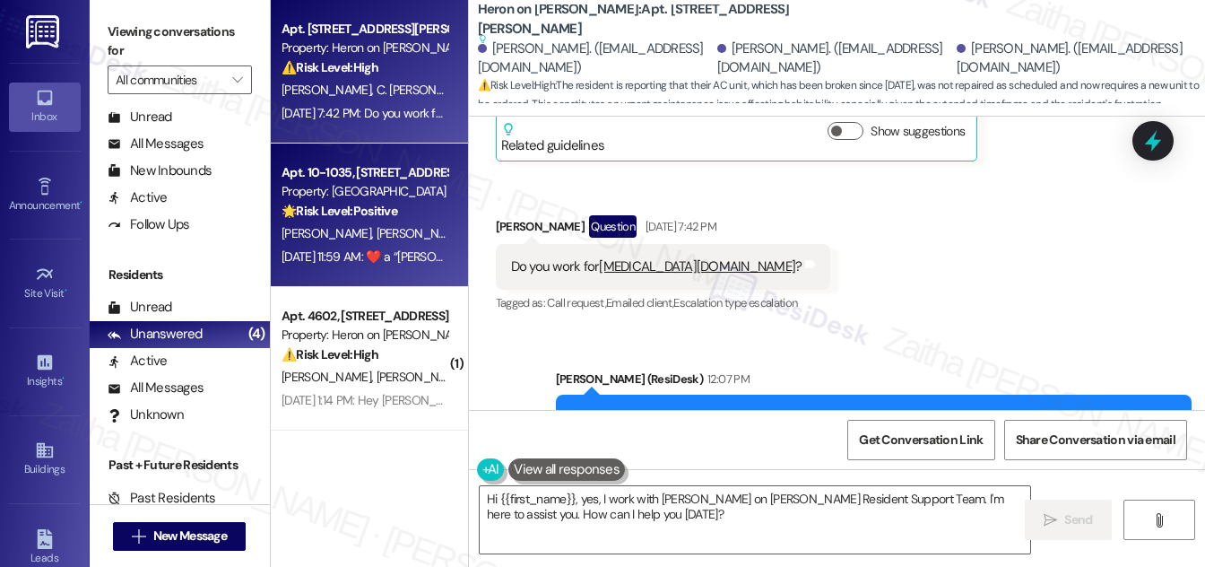
scroll to position [13005, 0]
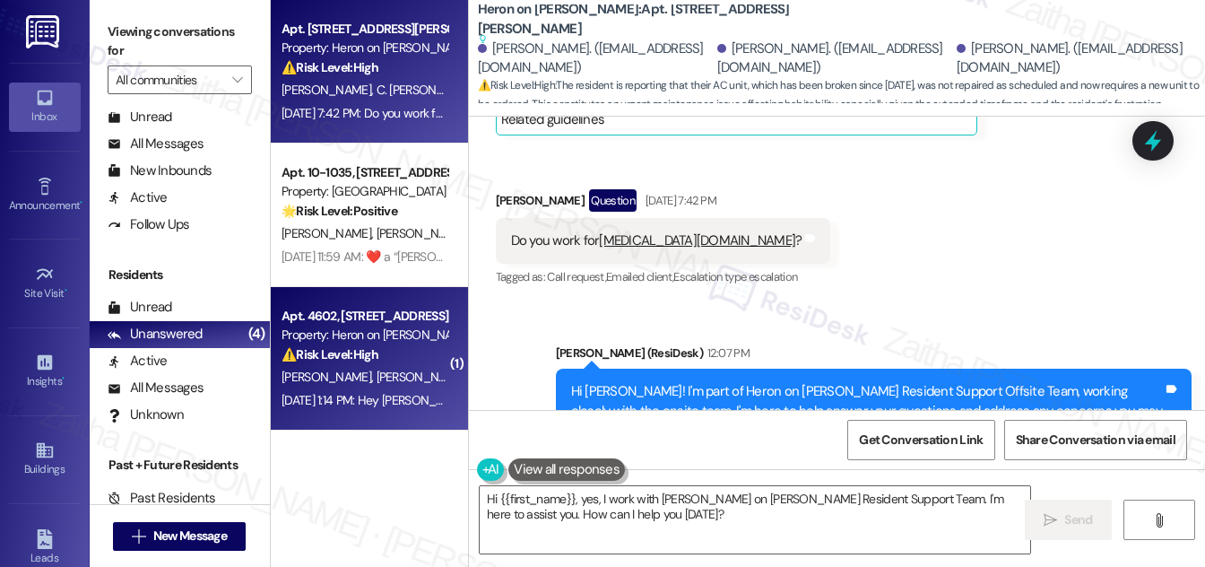
click at [413, 358] on div "⚠️ Risk Level: High The resident is escalating their request for a mailbox key …" at bounding box center [365, 354] width 166 height 19
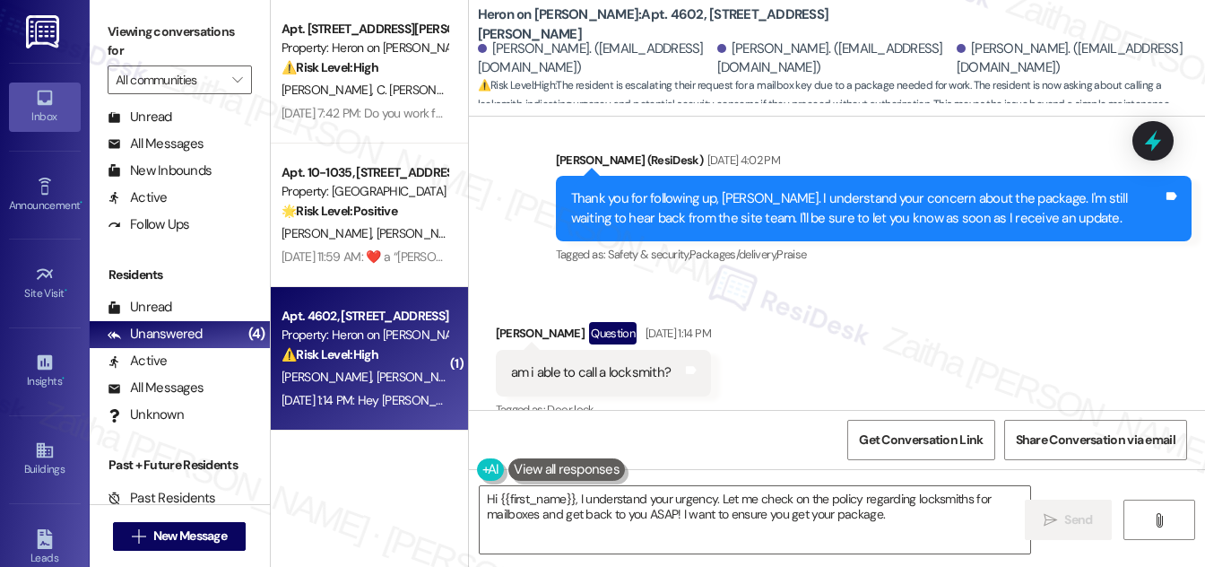
scroll to position [10694, 0]
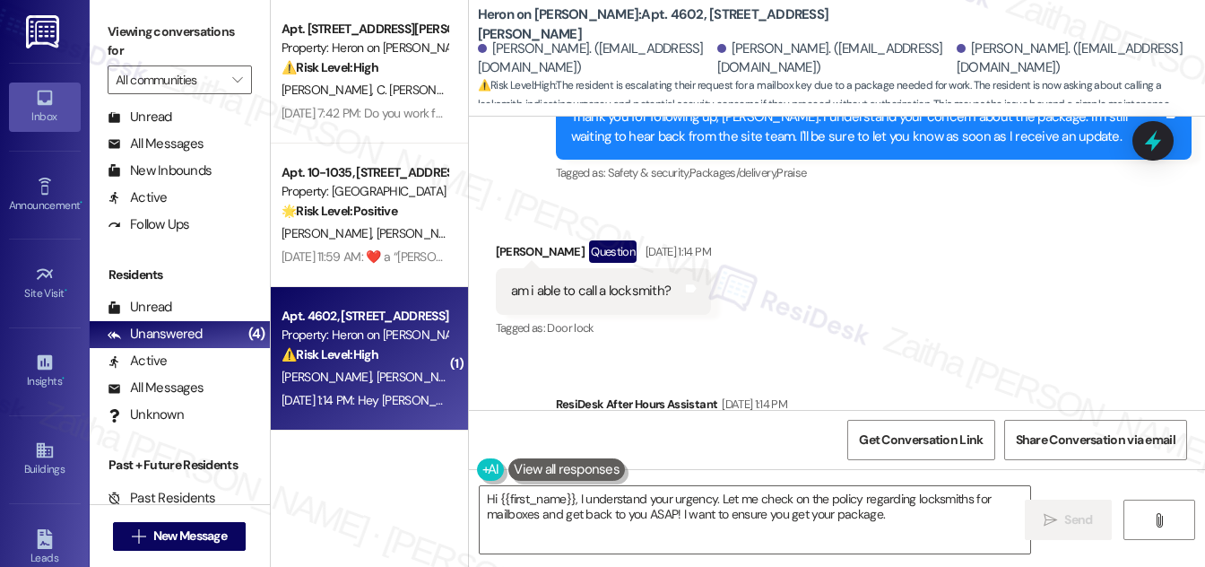
click at [522, 240] on div "[PERSON_NAME] Question [DATE] 1:14 PM" at bounding box center [603, 254] width 215 height 29
copy div "[PERSON_NAME]"
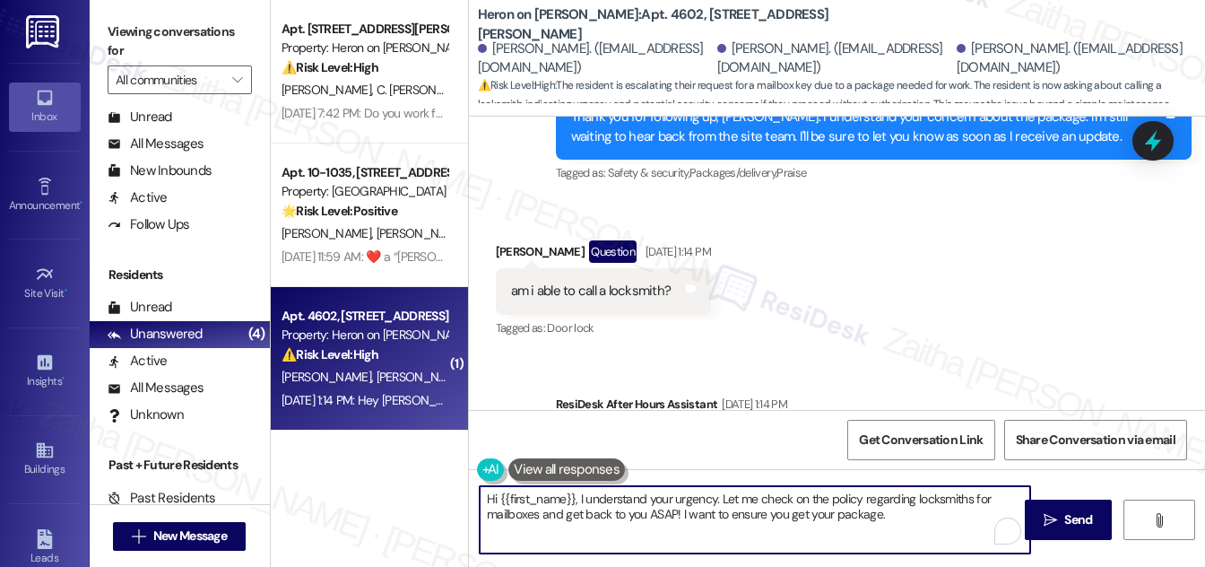
drag, startPoint x: 498, startPoint y: 498, endPoint x: 888, endPoint y: 533, distance: 390.8
click at [888, 533] on textarea "Hi {{first_name}}, I understand your urgency. Let me check on the policy regard…" at bounding box center [755, 519] width 550 height 67
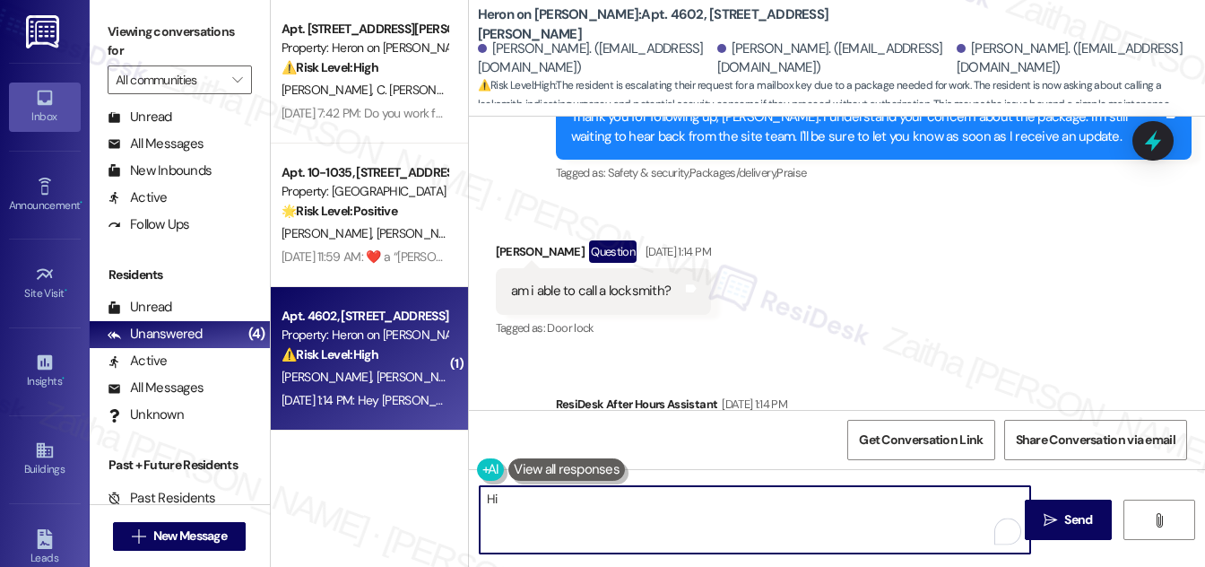
paste textarea "[PERSON_NAME]"
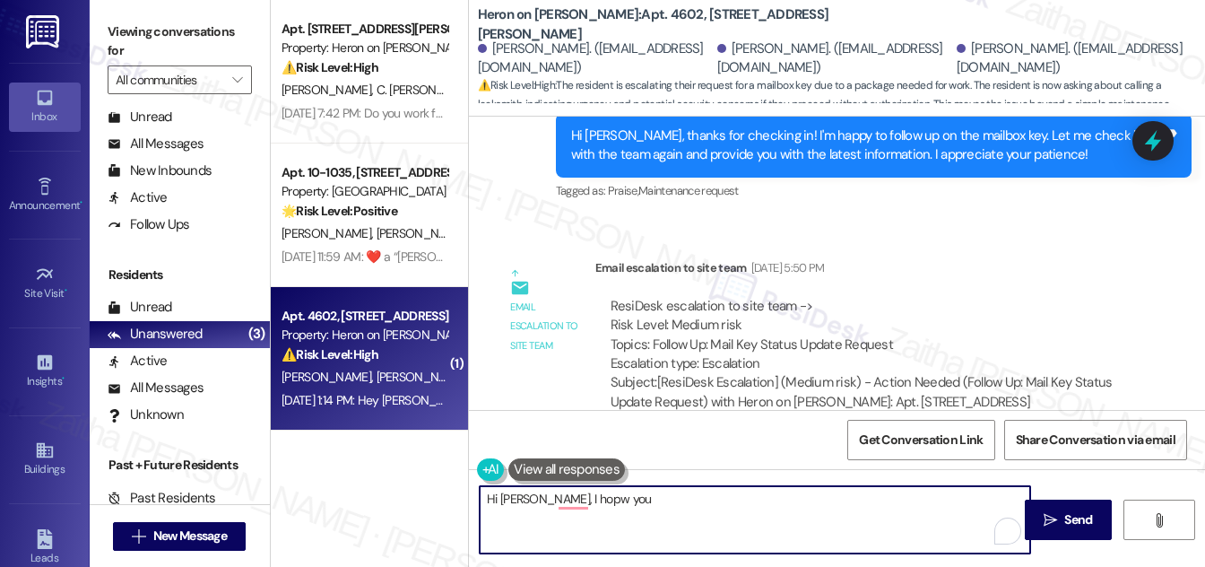
scroll to position [10123, 0]
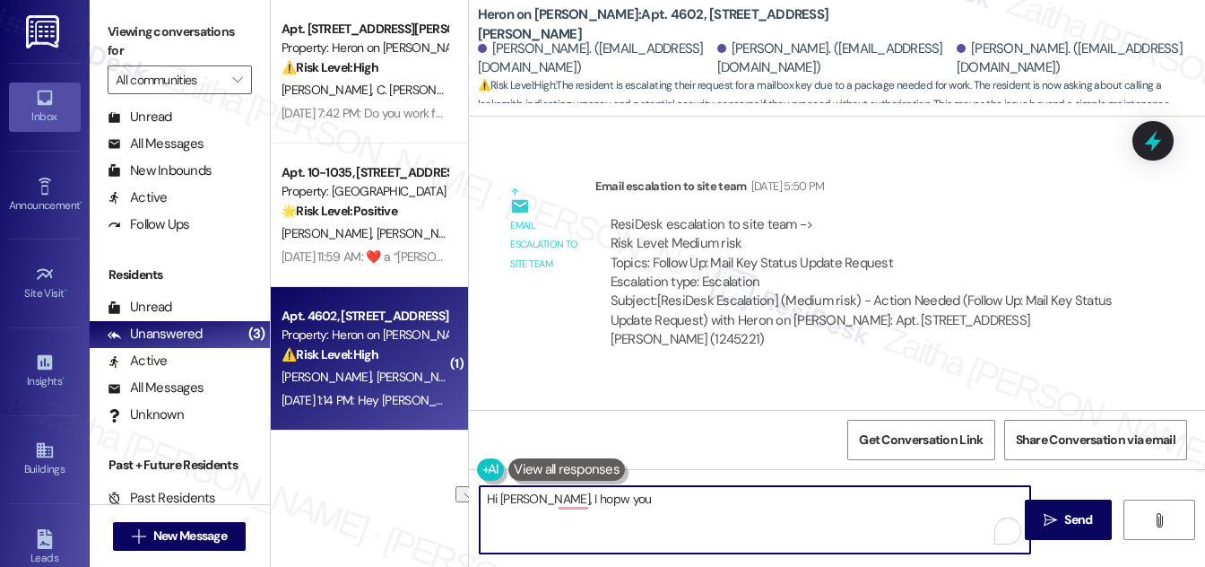
drag, startPoint x: 548, startPoint y: 493, endPoint x: 654, endPoint y: 511, distance: 108.2
click at [654, 511] on textarea "Hi [PERSON_NAME], I hopw you" at bounding box center [755, 519] width 550 height 67
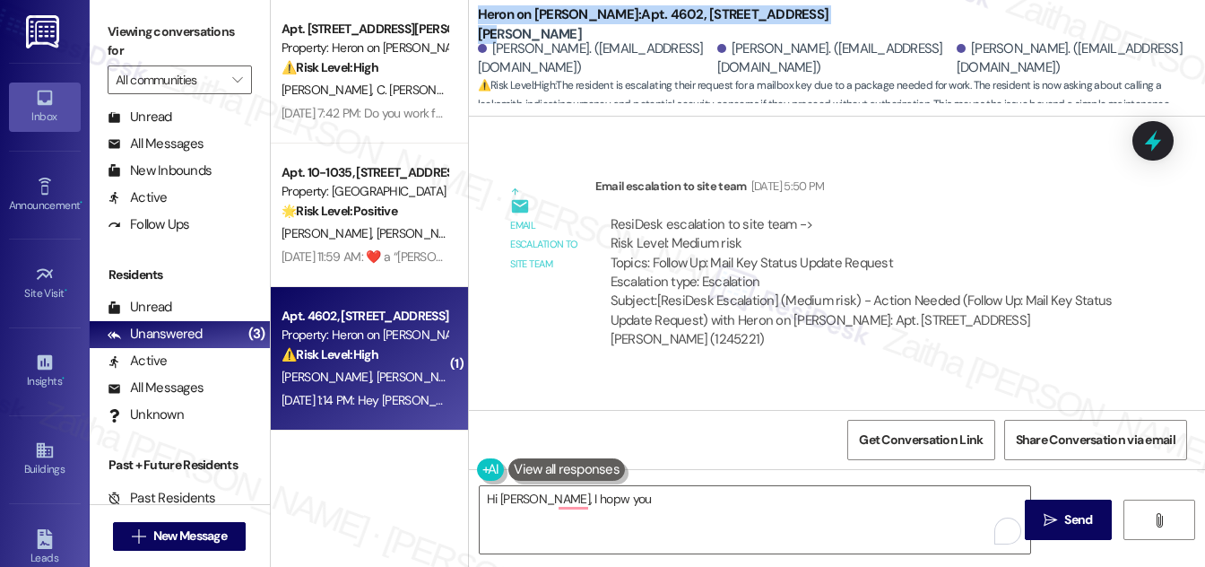
drag, startPoint x: 476, startPoint y: 21, endPoint x: 805, endPoint y: 15, distance: 329.1
click at [805, 15] on div "Heron on [PERSON_NAME]: Apt. 4602, [STREET_ADDRESS][PERSON_NAME]" at bounding box center [657, 24] width 359 height 22
copy b "Heron on [PERSON_NAME]: Apt. 4602, [STREET_ADDRESS][PERSON_NAME]"
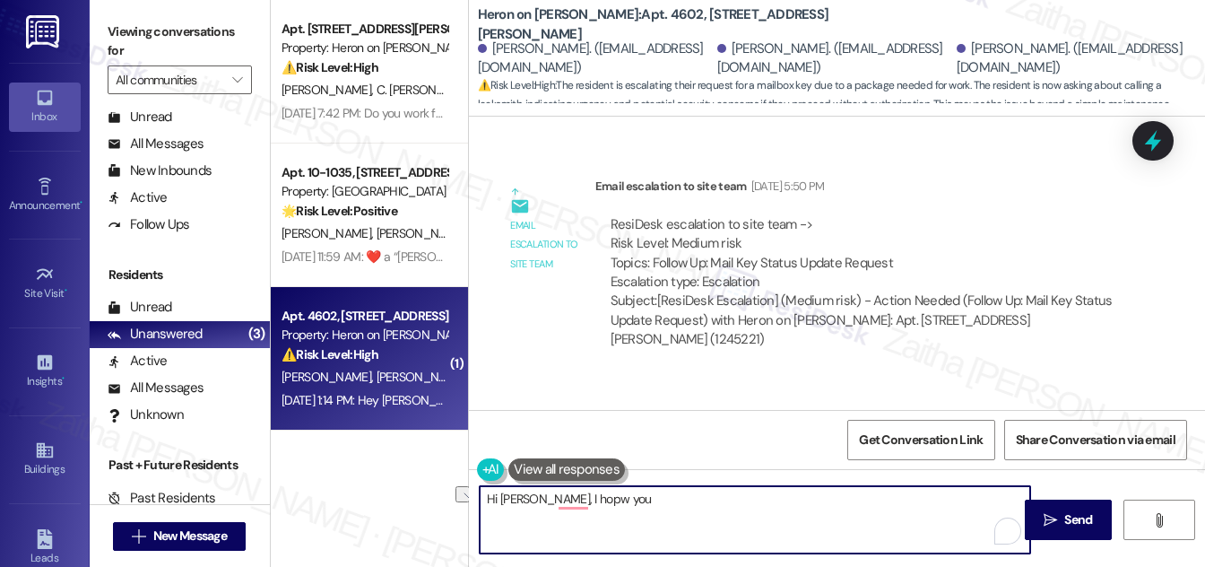
drag, startPoint x: 550, startPoint y: 497, endPoint x: 631, endPoint y: 497, distance: 80.7
click at [631, 497] on textarea "Hi [PERSON_NAME], I hopw you" at bounding box center [755, 519] width 550 height 67
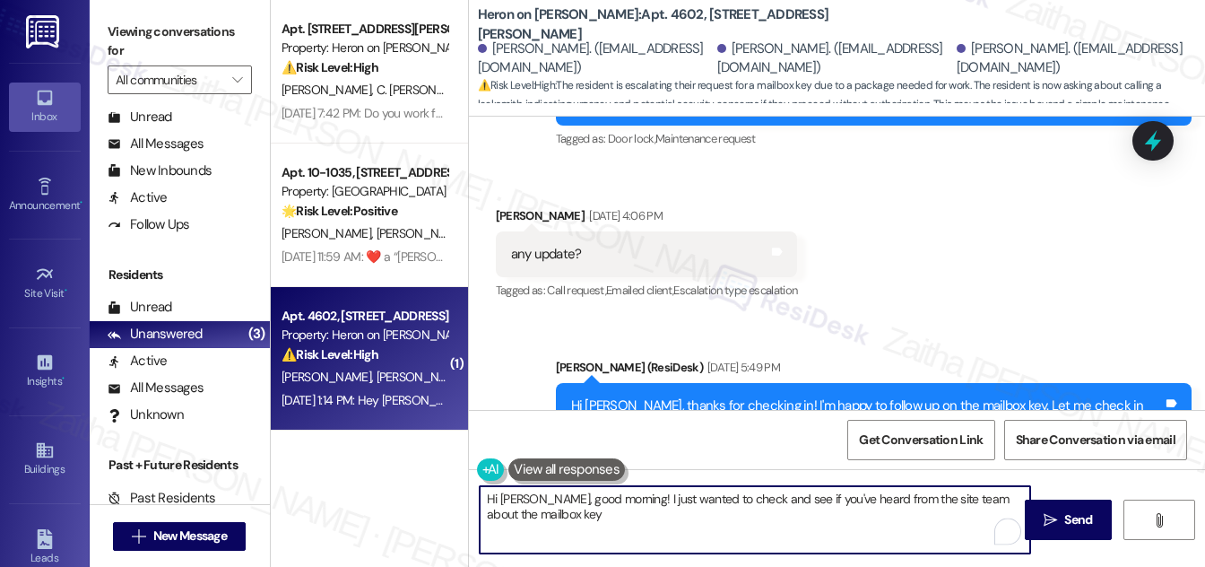
scroll to position [9798, 0]
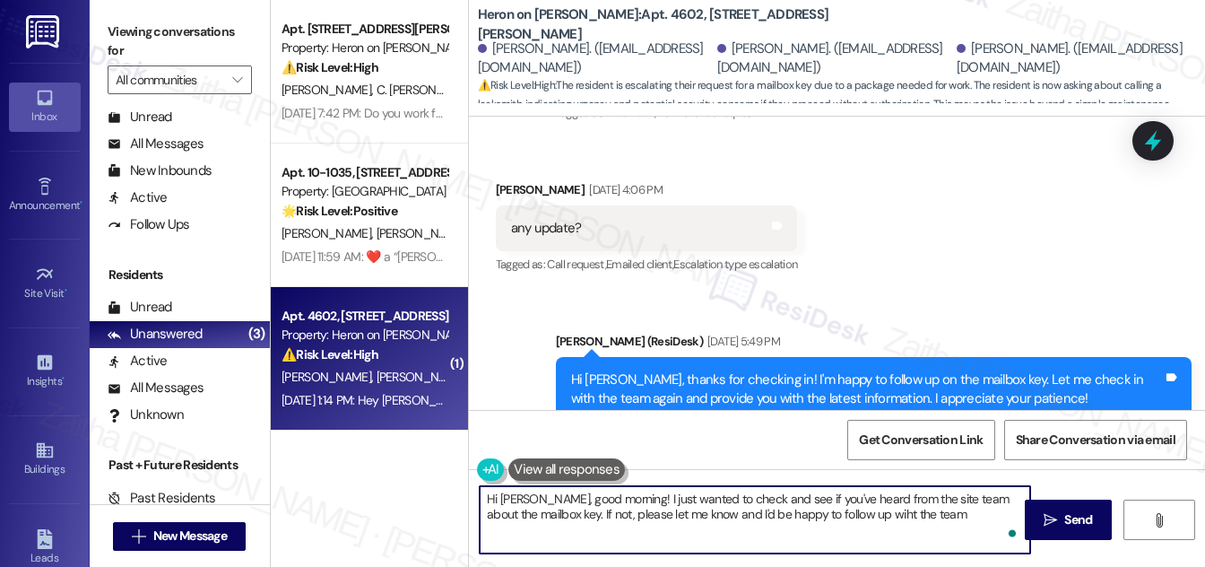
type textarea "Hi [PERSON_NAME], good morning! I just wanted to check and see if you've heard …"
drag, startPoint x: 484, startPoint y: 504, endPoint x: 958, endPoint y: 524, distance: 474.7
click at [957, 526] on textarea "Hi [PERSON_NAME], good morning! I just wanted to check and see if you've heard …" at bounding box center [755, 519] width 550 height 67
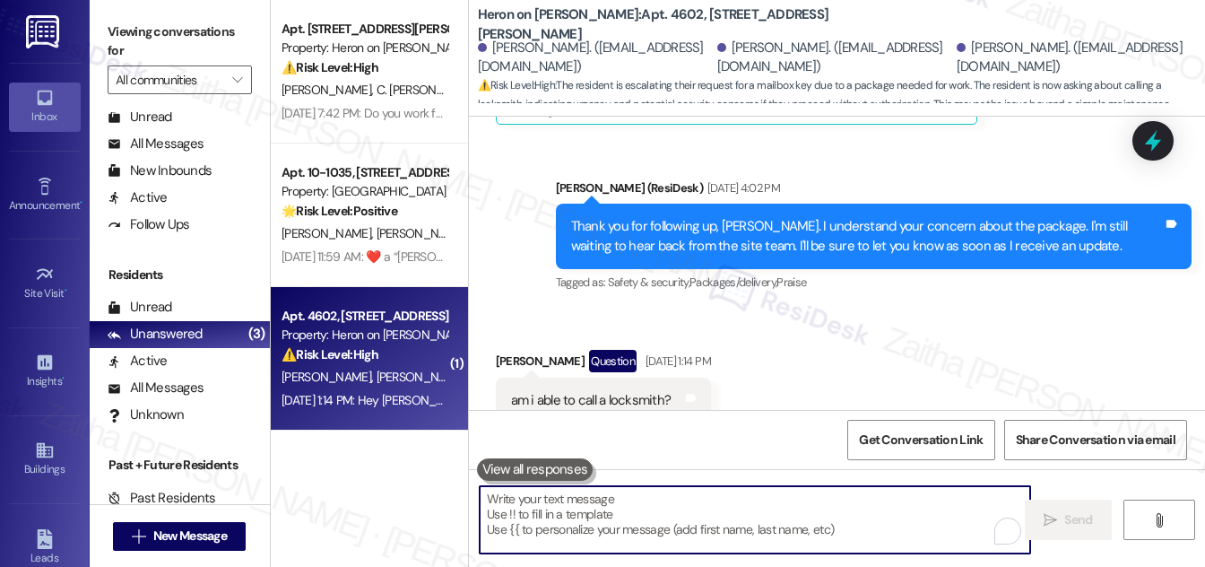
scroll to position [10694, 0]
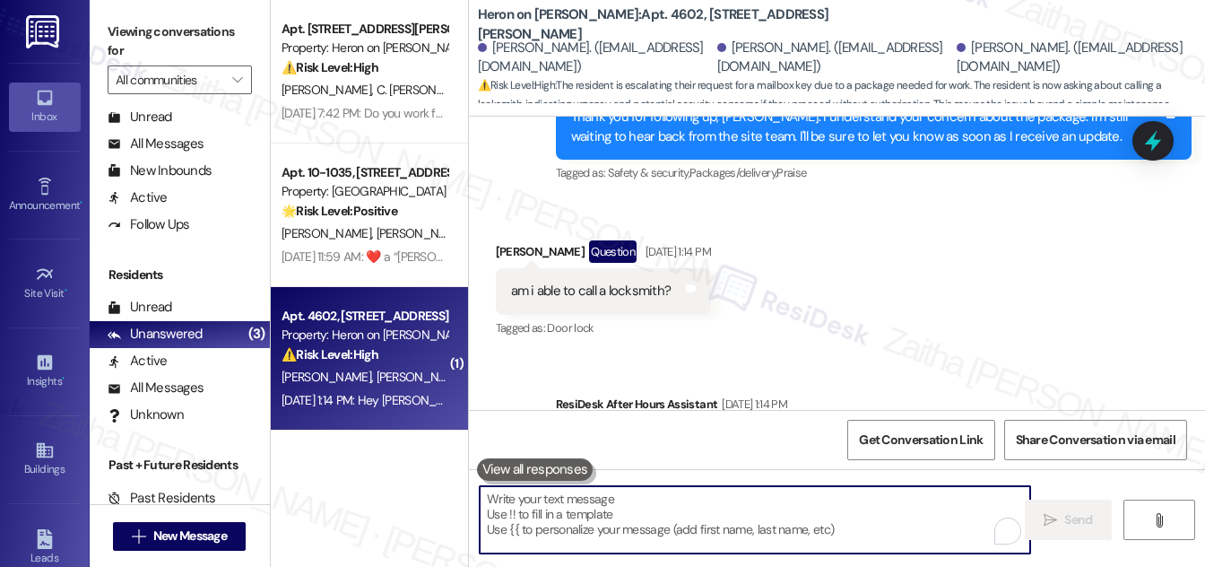
click at [551, 503] on textarea "To enrich screen reader interactions, please activate Accessibility in Grammarl…" at bounding box center [755, 519] width 550 height 67
paste textarea "Hi [PERSON_NAME], good morning! I just wanted to check if you’ve heard from the…"
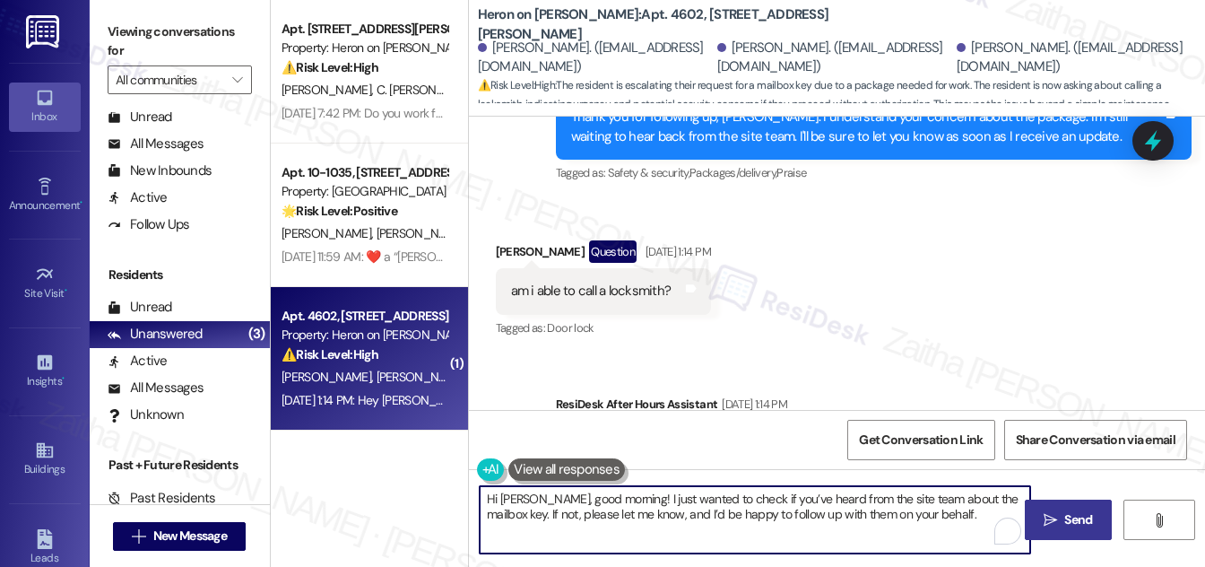
type textarea "Hi [PERSON_NAME], good morning! I just wanted to check if you’ve heard from the…"
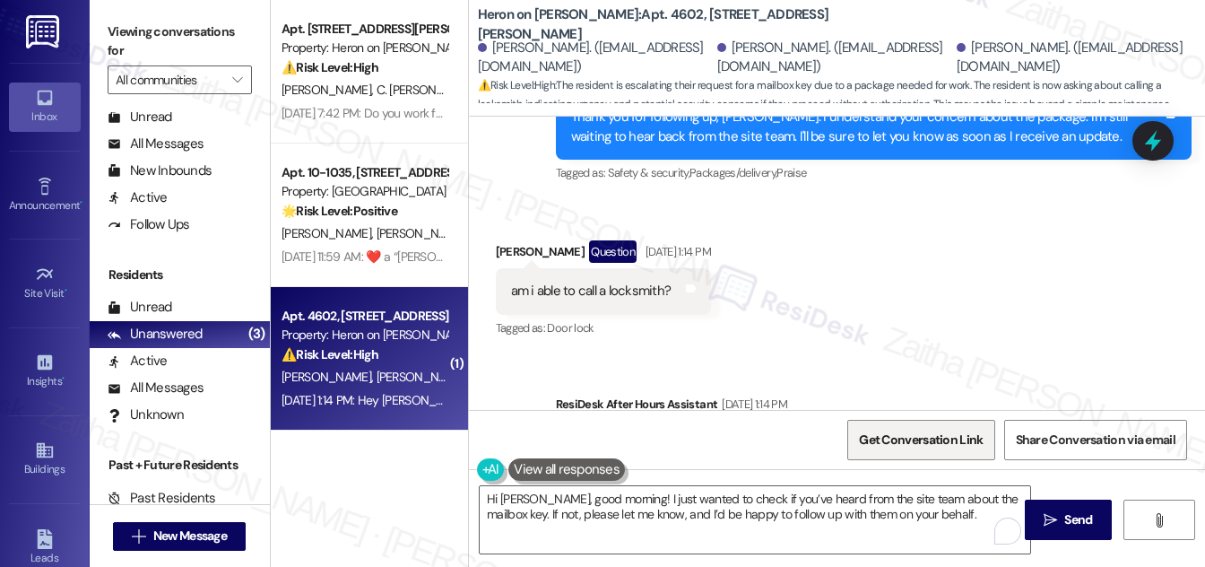
drag, startPoint x: 1074, startPoint y: 523, endPoint x: 883, endPoint y: 442, distance: 207.3
click at [1073, 522] on span "Send" at bounding box center [1078, 519] width 28 height 19
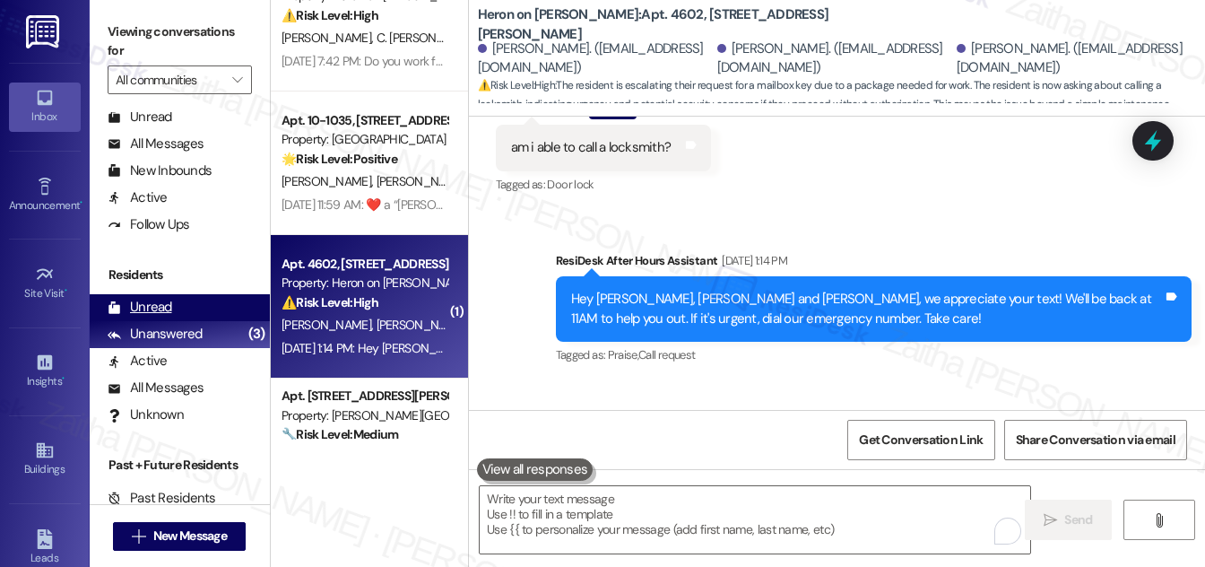
scroll to position [134, 0]
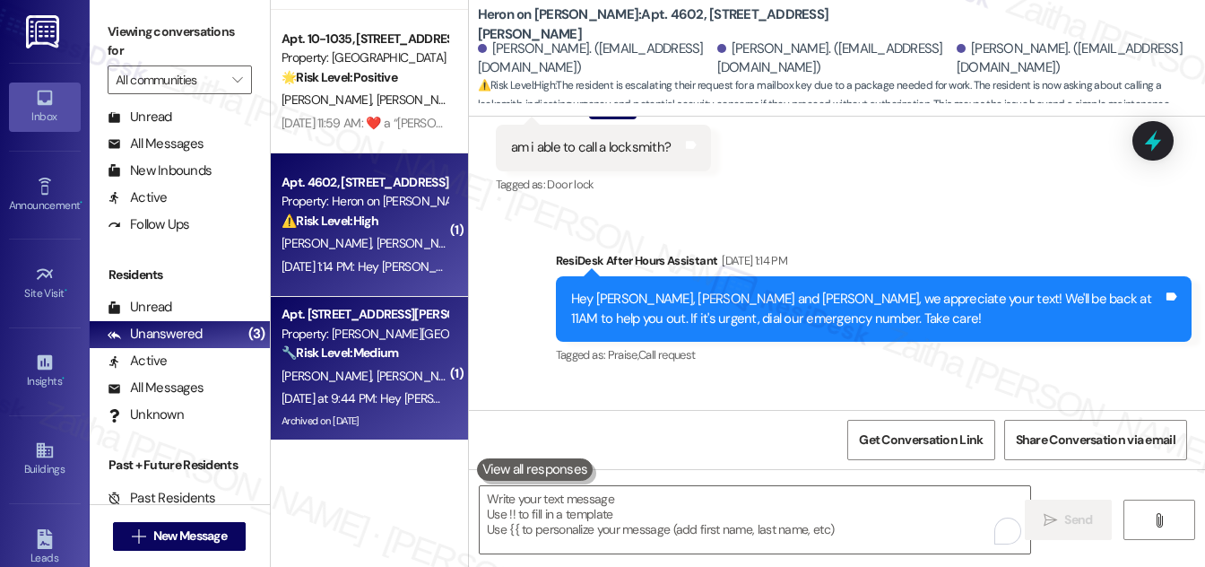
click at [409, 346] on div "🔧 Risk Level: Medium The resident is responding to a notice about balcony clean…" at bounding box center [365, 352] width 166 height 19
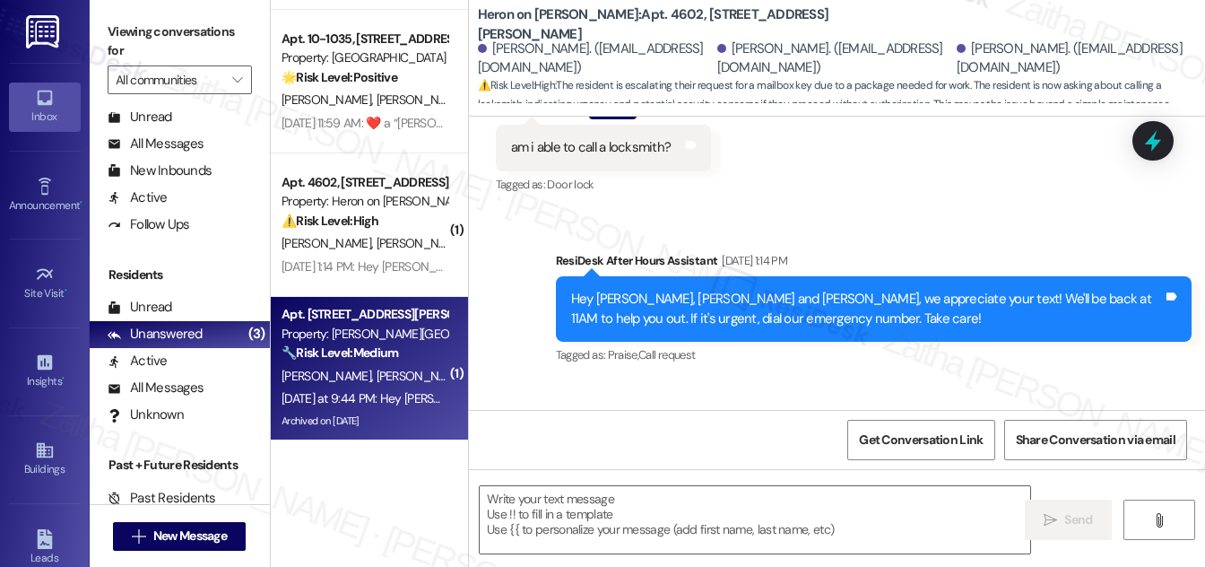
type textarea "Fetching suggested responses. Please feel free to read through the conversation…"
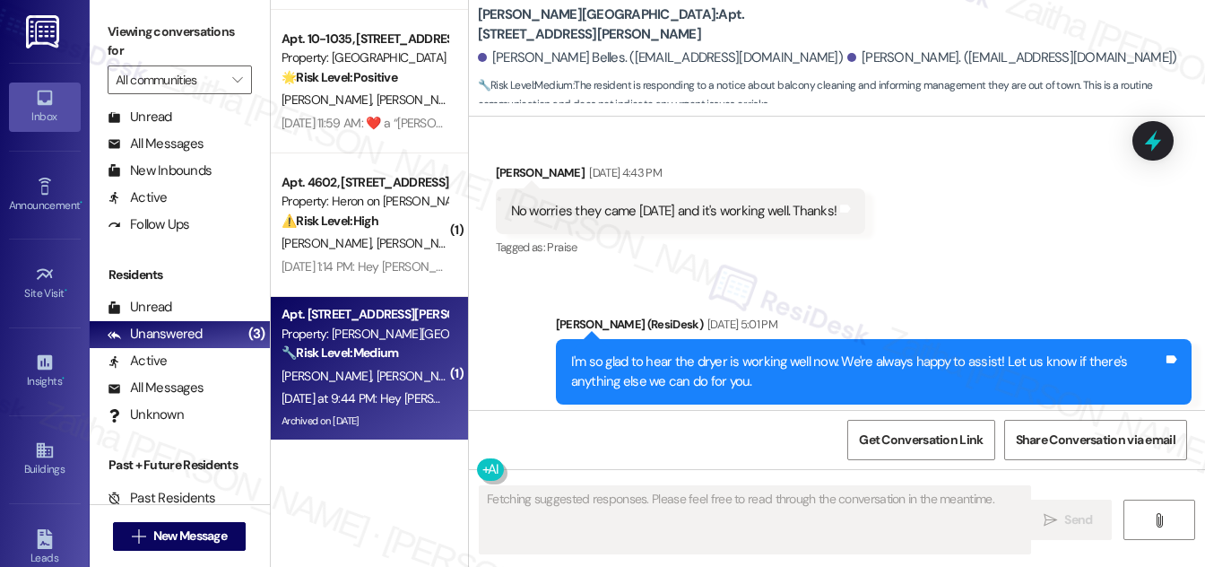
scroll to position [4706, 0]
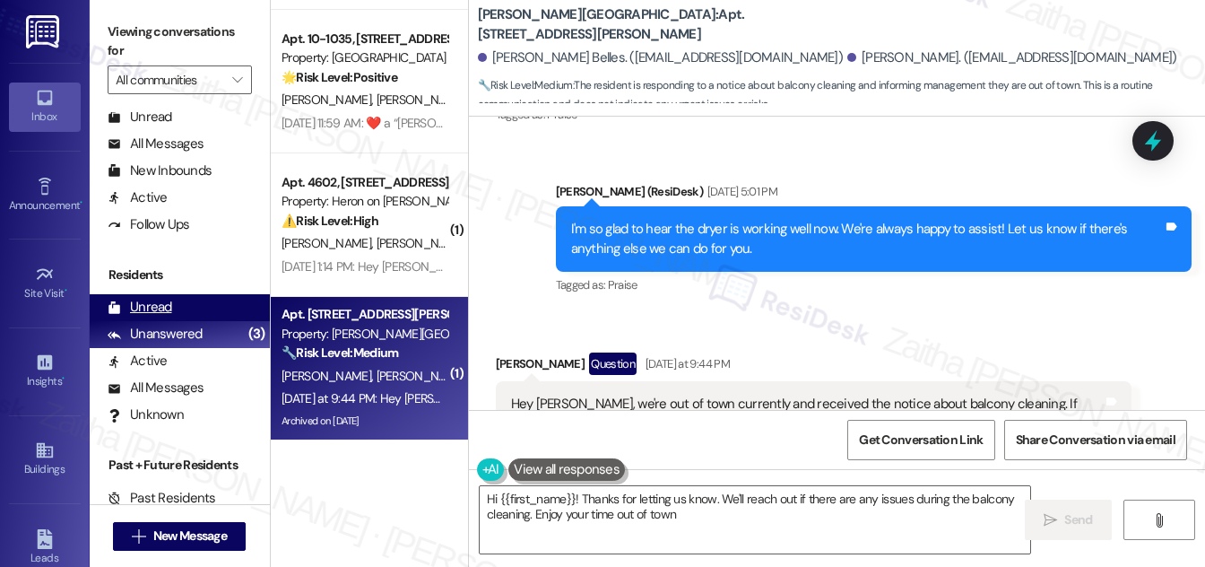
type textarea "Hi {{first_name}}! Thanks for letting us know. We'll reach out if there are any…"
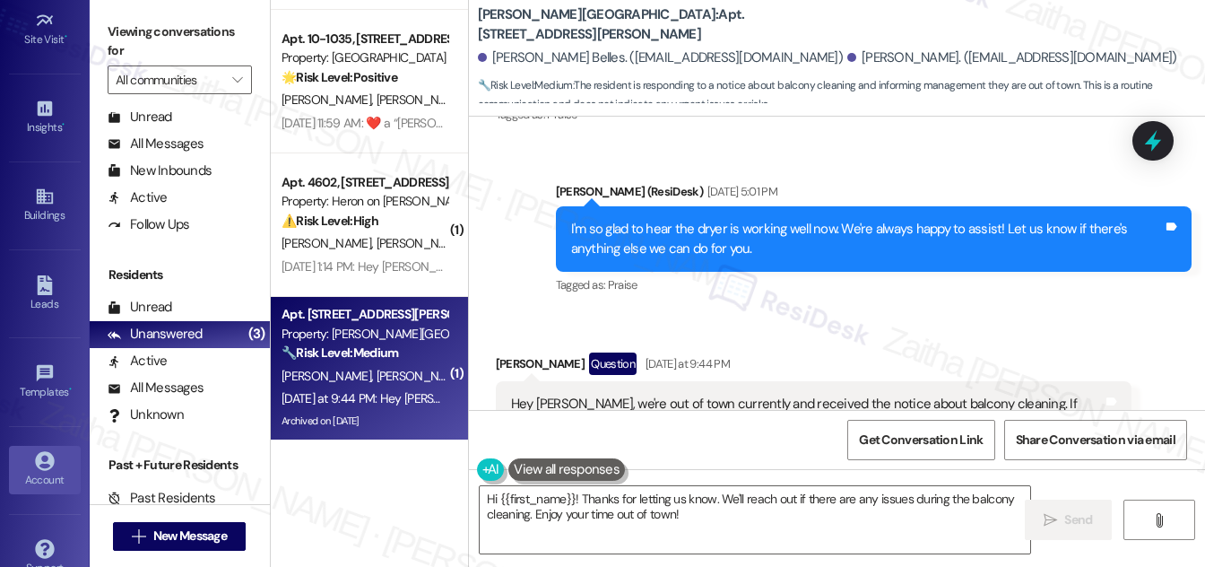
scroll to position [282, 0]
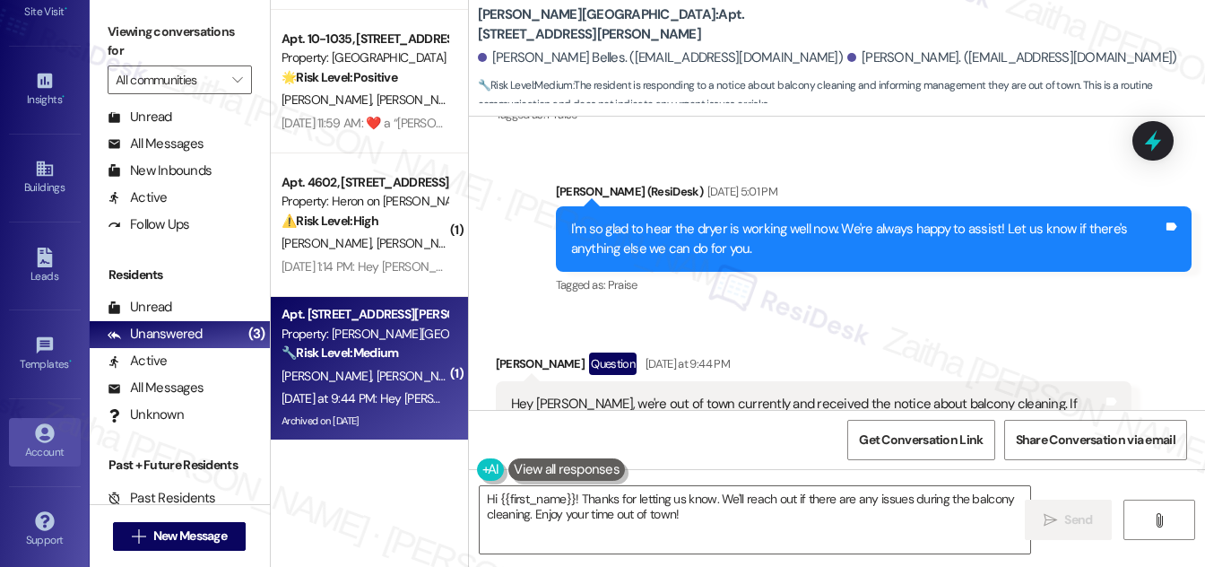
click at [43, 443] on div "Account" at bounding box center [45, 452] width 90 height 18
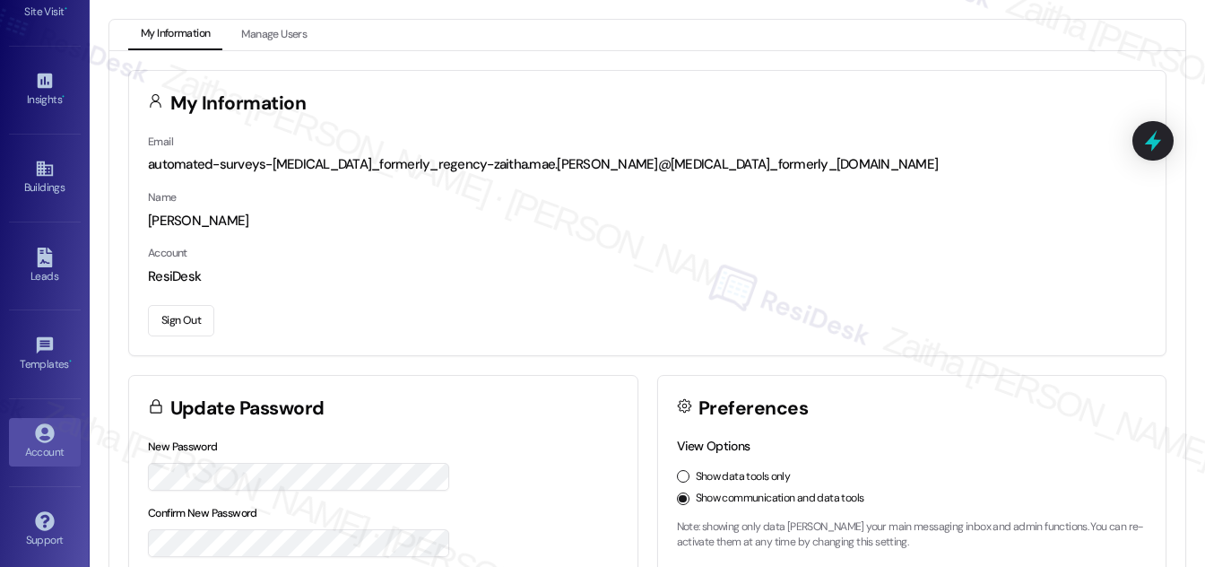
click at [171, 316] on button "Sign Out" at bounding box center [181, 320] width 66 height 31
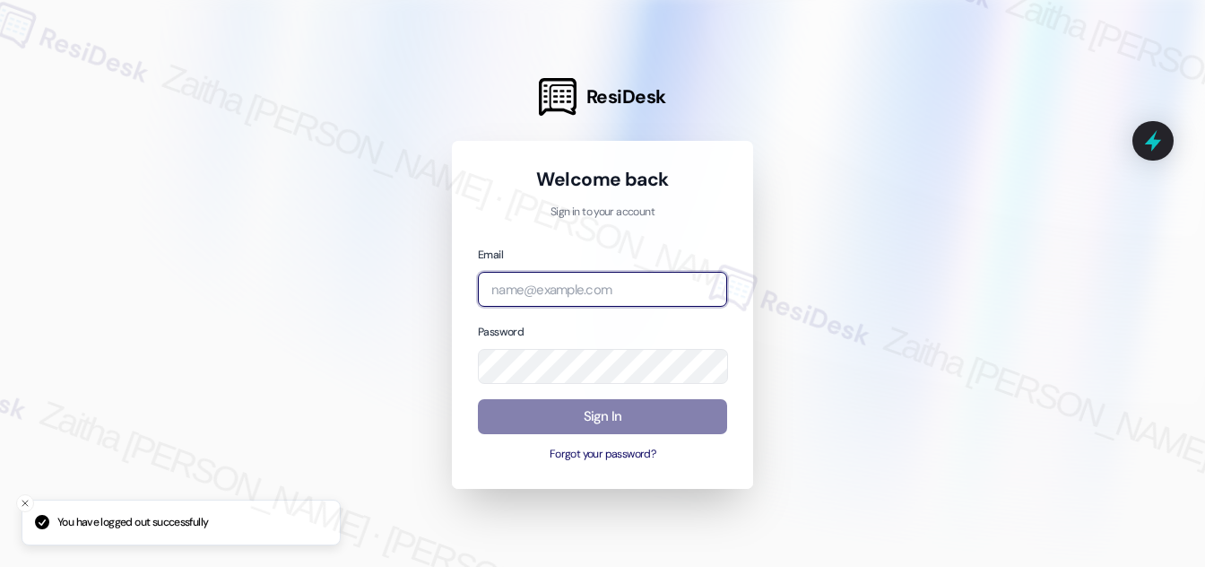
click at [533, 282] on input "email" at bounding box center [602, 289] width 249 height 35
type input "automated-surveys-meridian_management-zaitha.mae.[PERSON_NAME]@meridian_[DOMAIN…"
